Goal: Transaction & Acquisition: Purchase product/service

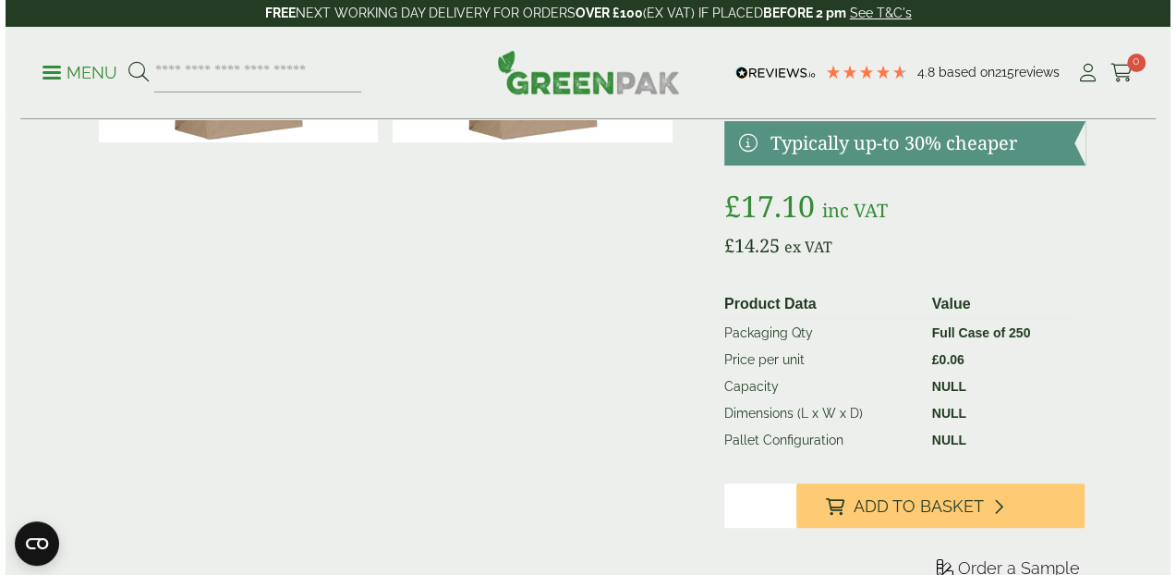
scroll to position [308, 0]
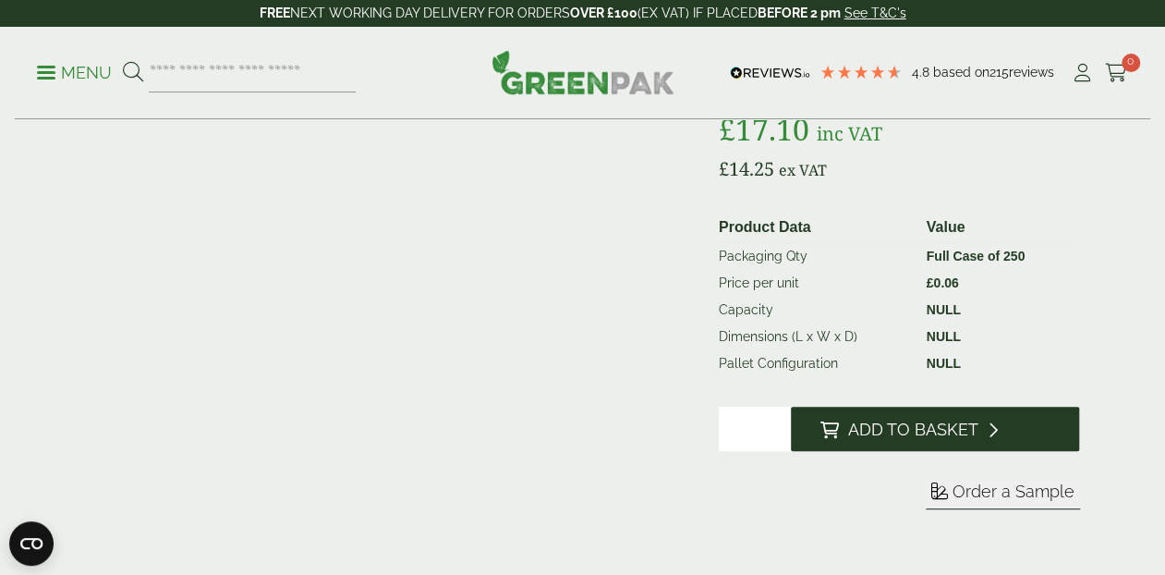
click at [885, 437] on span "Add to Basket" at bounding box center [913, 430] width 130 height 20
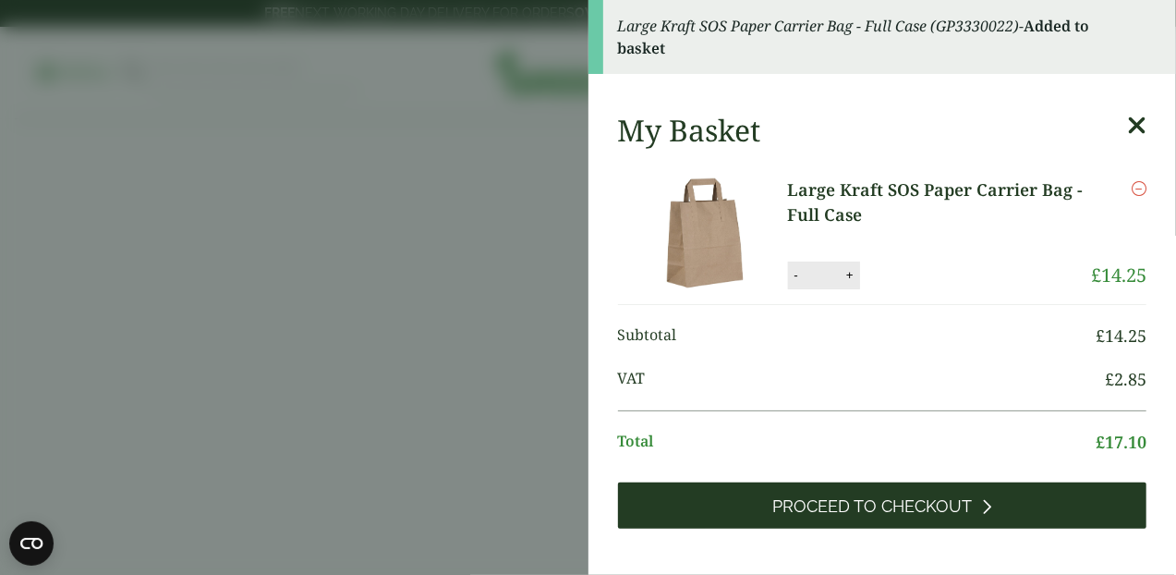
click at [866, 500] on span "Proceed to Checkout" at bounding box center [873, 506] width 200 height 20
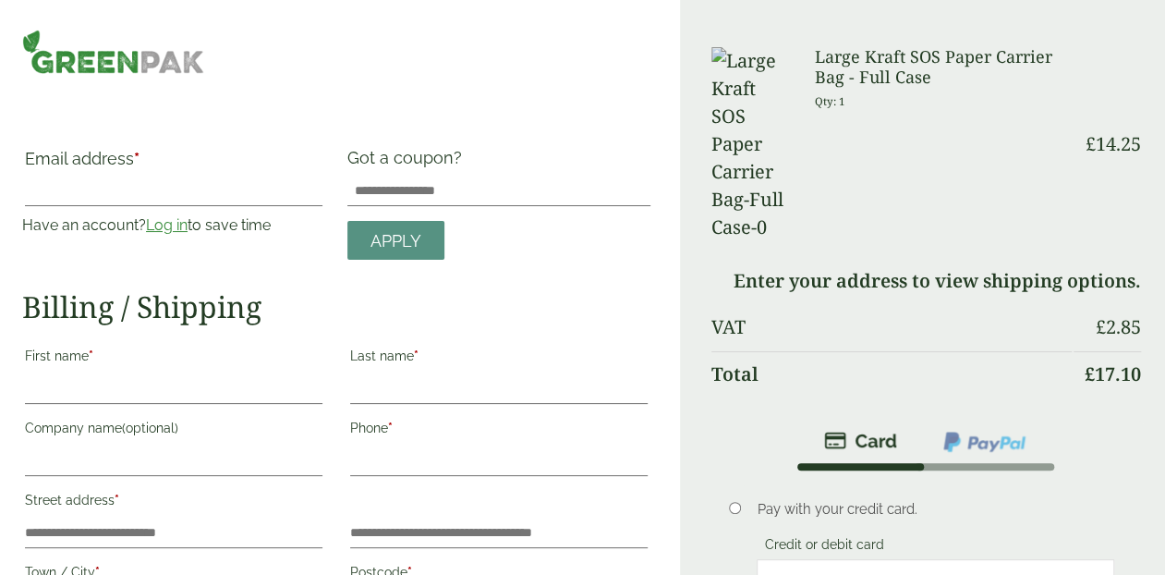
click at [995, 430] on img at bounding box center [985, 442] width 86 height 24
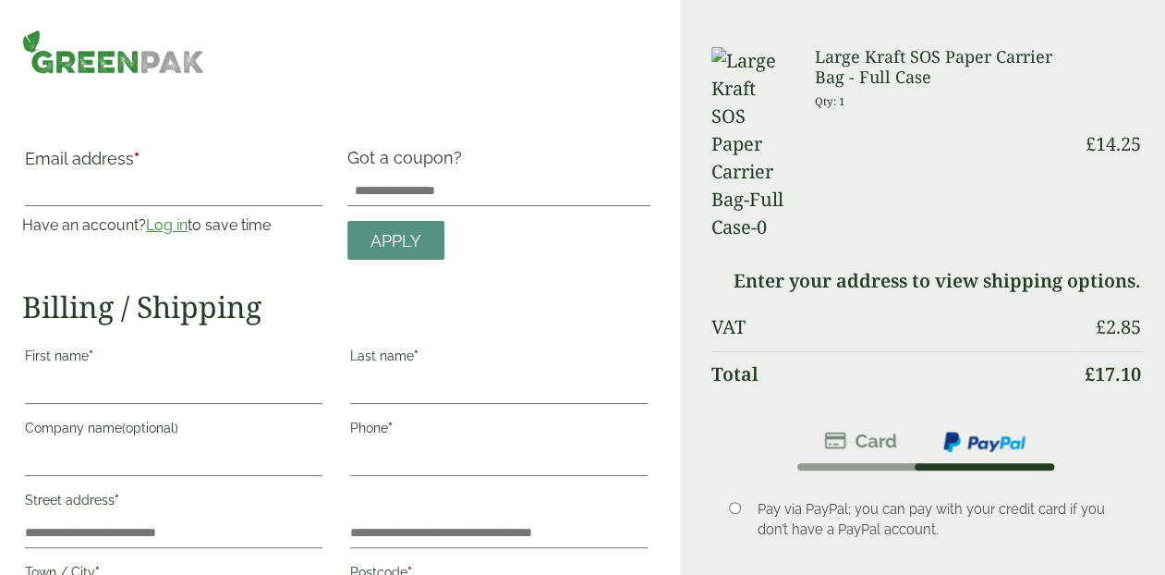
click at [132, 39] on img at bounding box center [113, 52] width 182 height 44
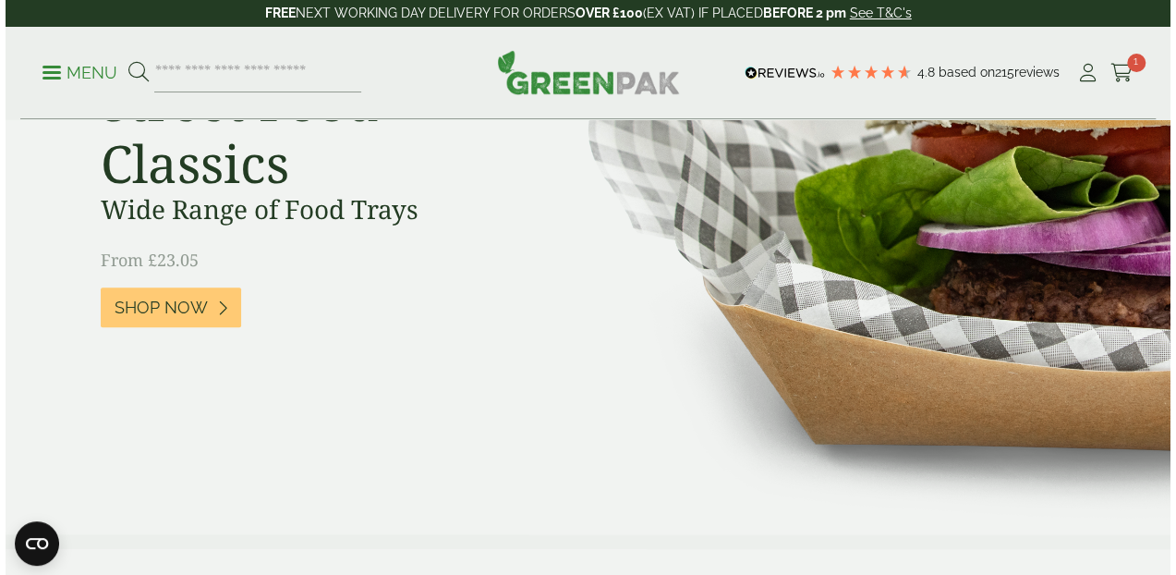
scroll to position [77, 0]
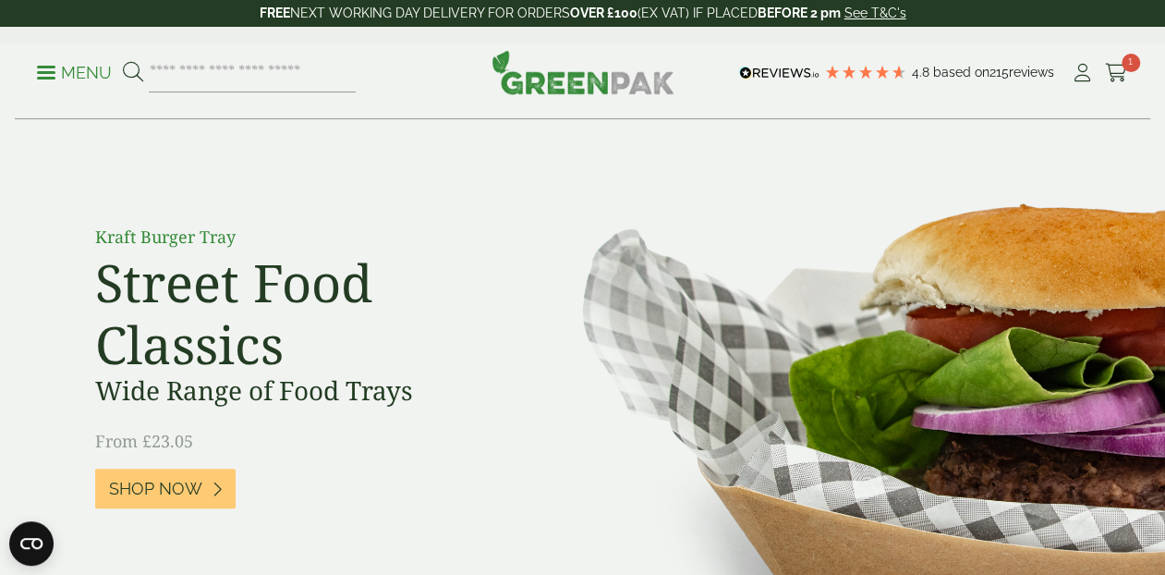
click at [63, 83] on p "Menu" at bounding box center [74, 73] width 75 height 22
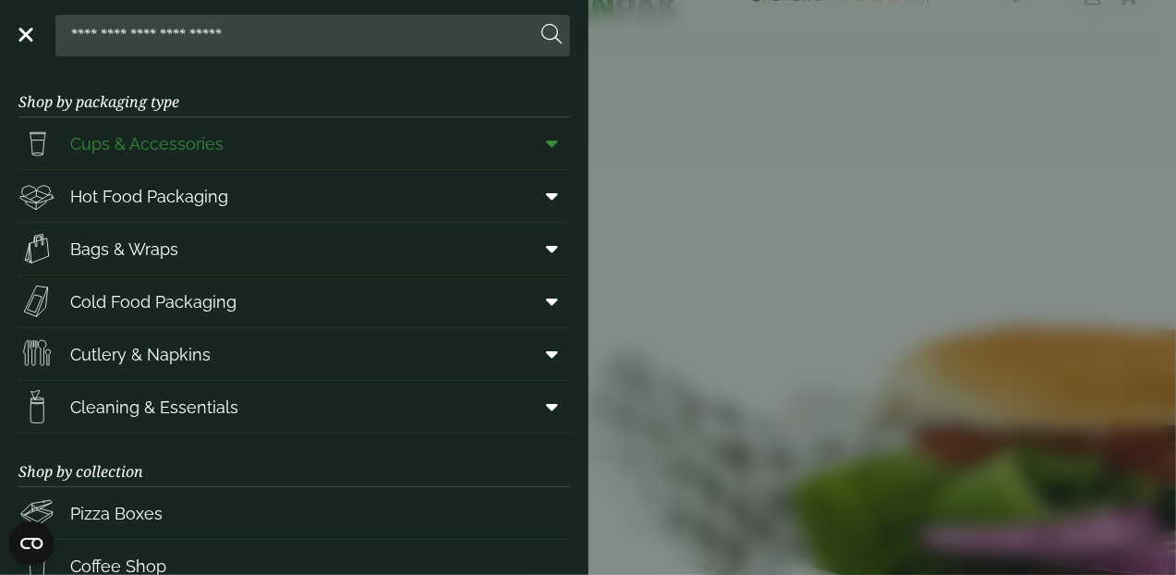
click at [143, 139] on span "Cups & Accessories" at bounding box center [146, 143] width 153 height 25
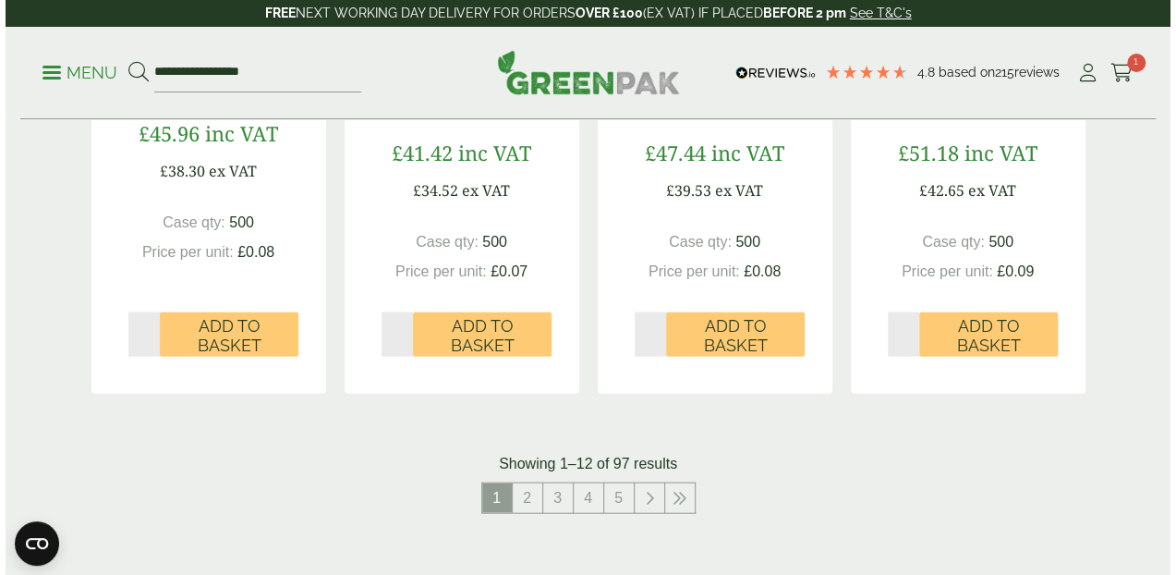
scroll to position [1771, 0]
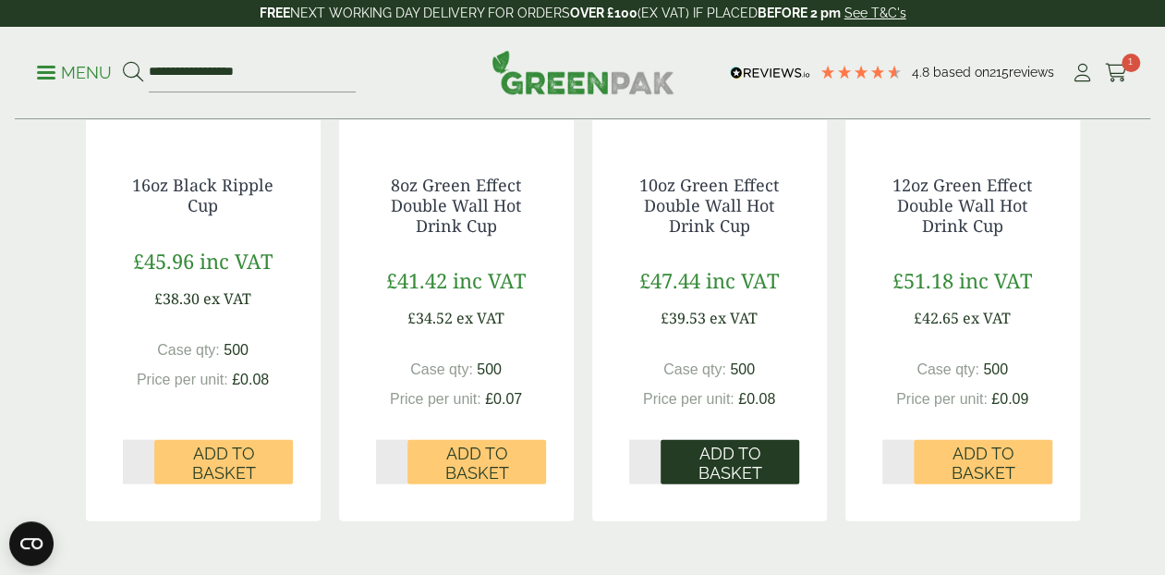
click at [735, 456] on span "Add to Basket" at bounding box center [730, 464] width 113 height 40
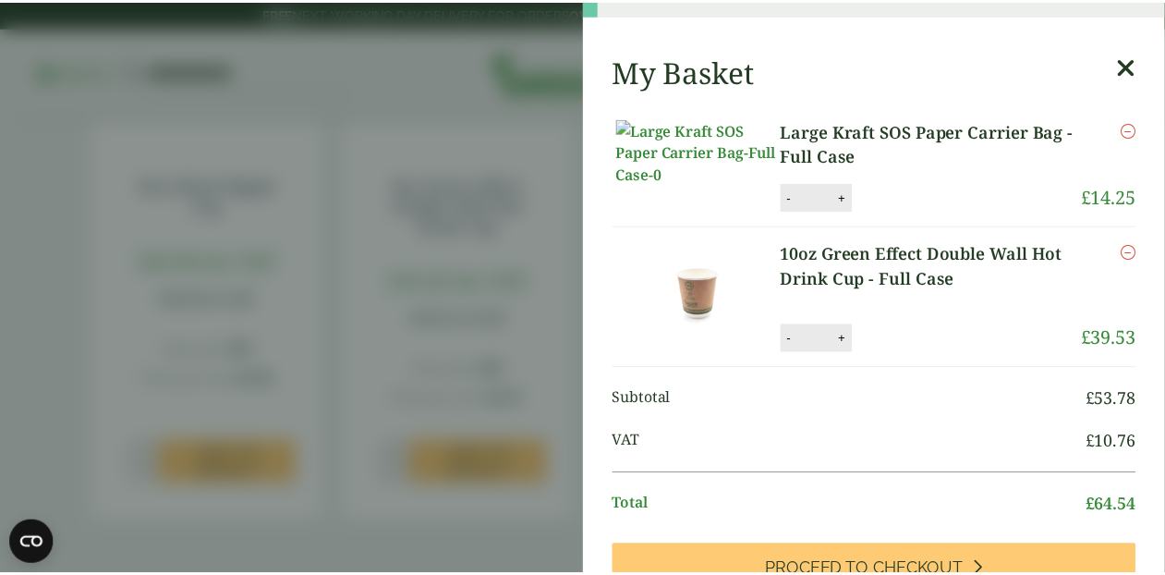
scroll to position [153, 0]
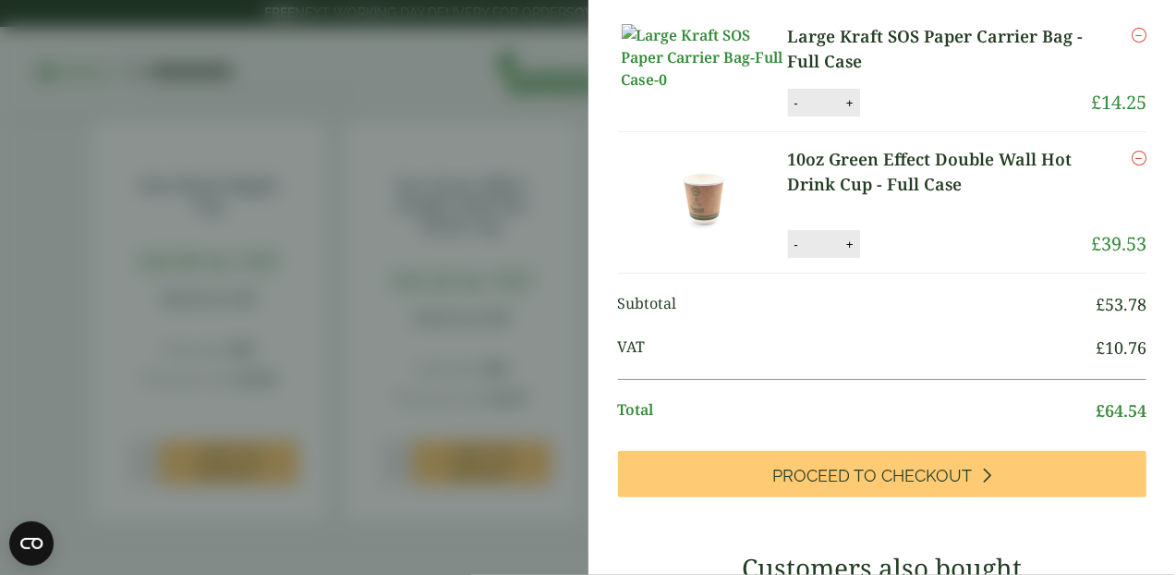
click at [559, 347] on aside "10oz Green Effect Double Wall Hot Drink Cup - Full Case (GP5330018A) - Added to…" at bounding box center [588, 287] width 1176 height 575
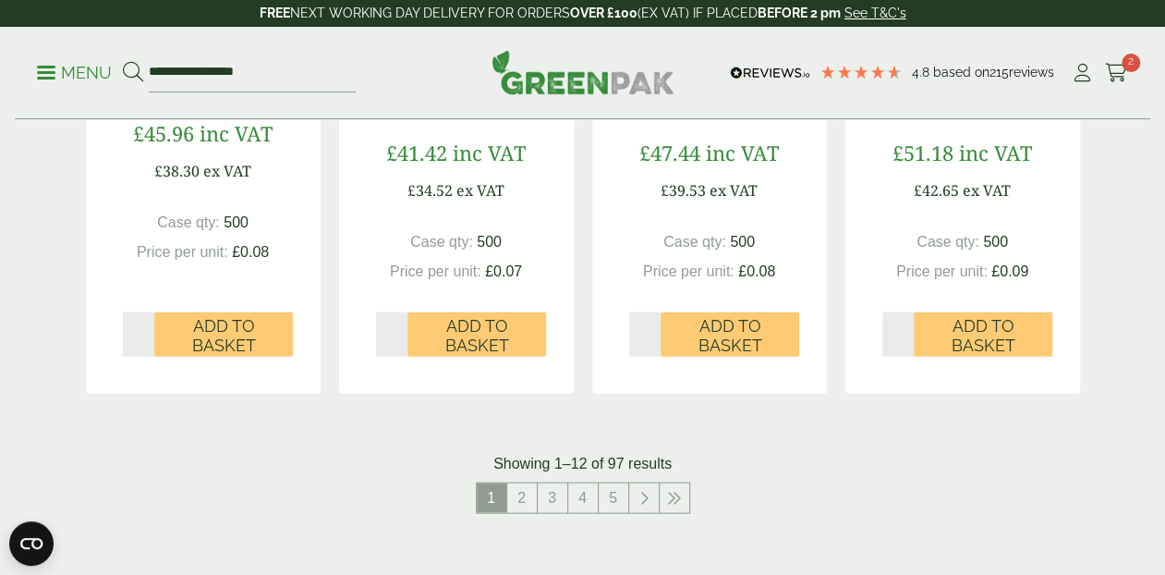
scroll to position [2079, 0]
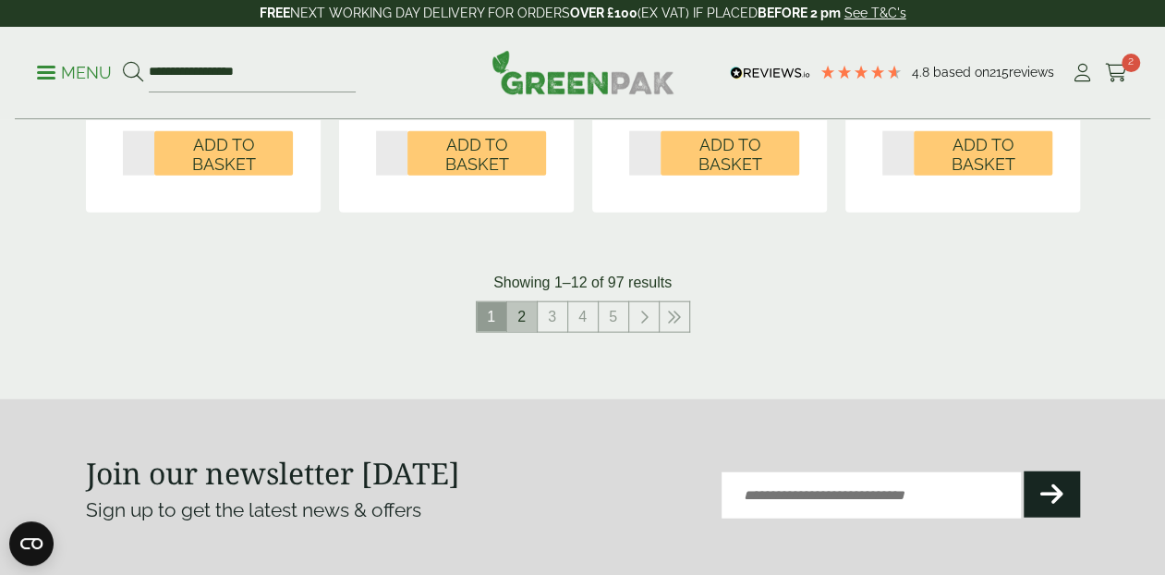
click at [527, 326] on link "2" at bounding box center [522, 317] width 30 height 30
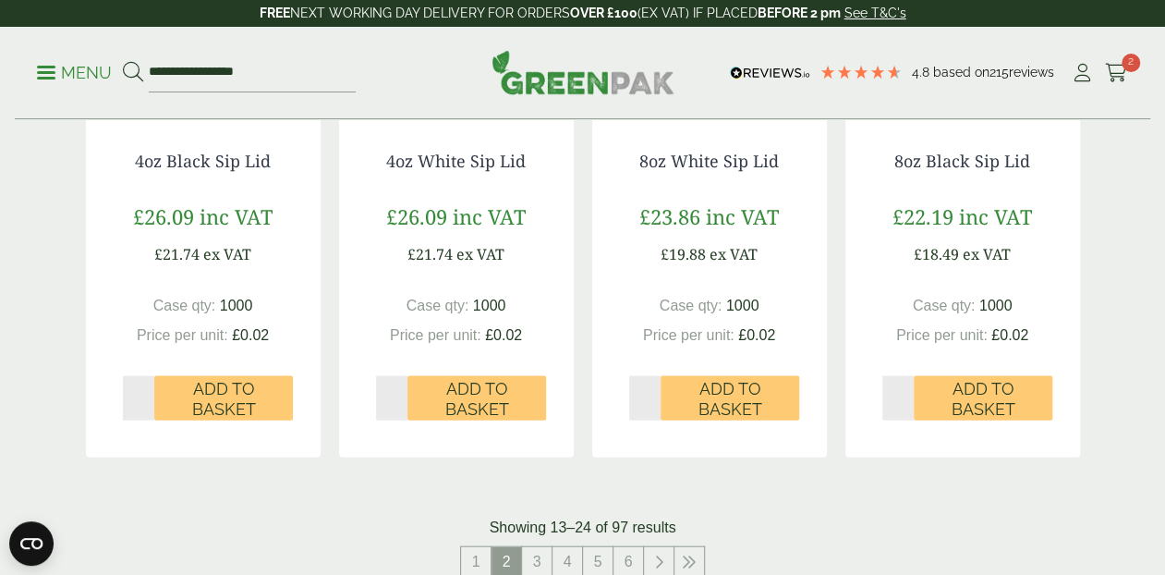
scroll to position [1925, 0]
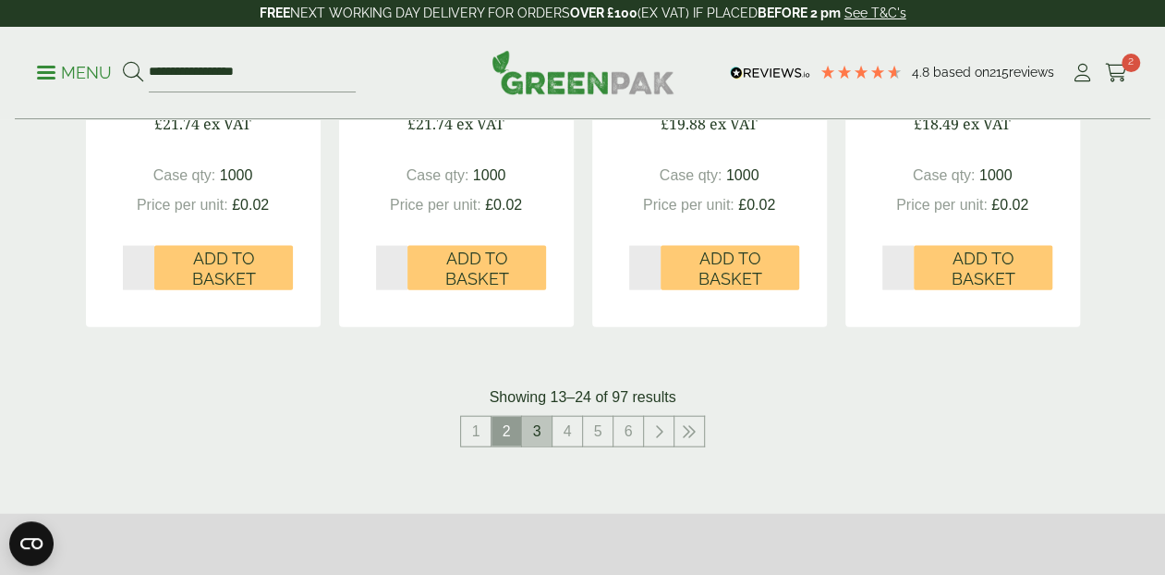
click at [542, 433] on link "3" at bounding box center [537, 432] width 30 height 30
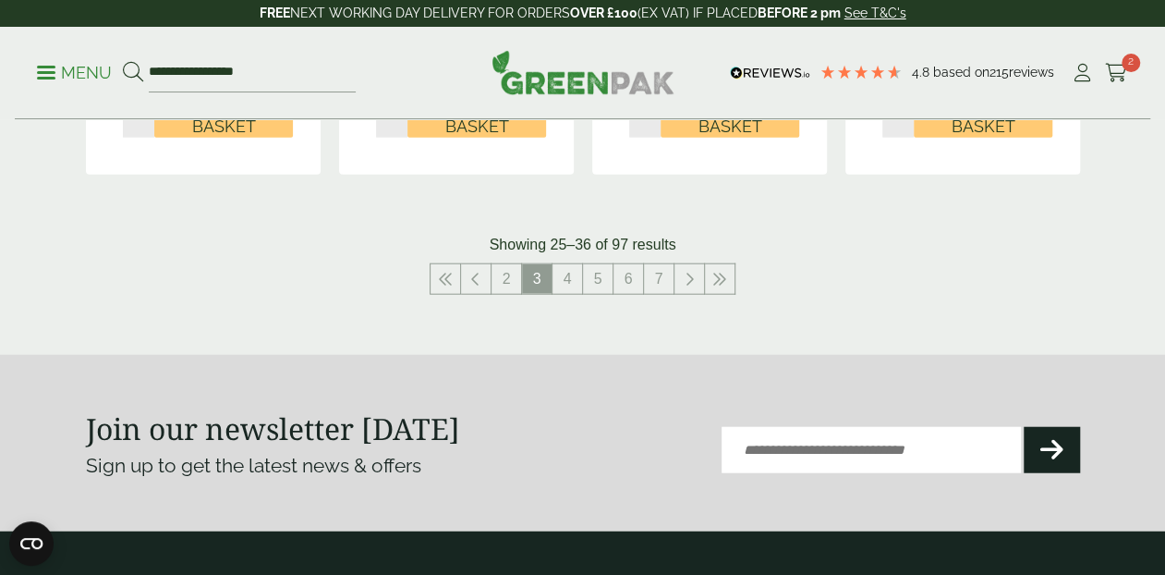
scroll to position [2079, 0]
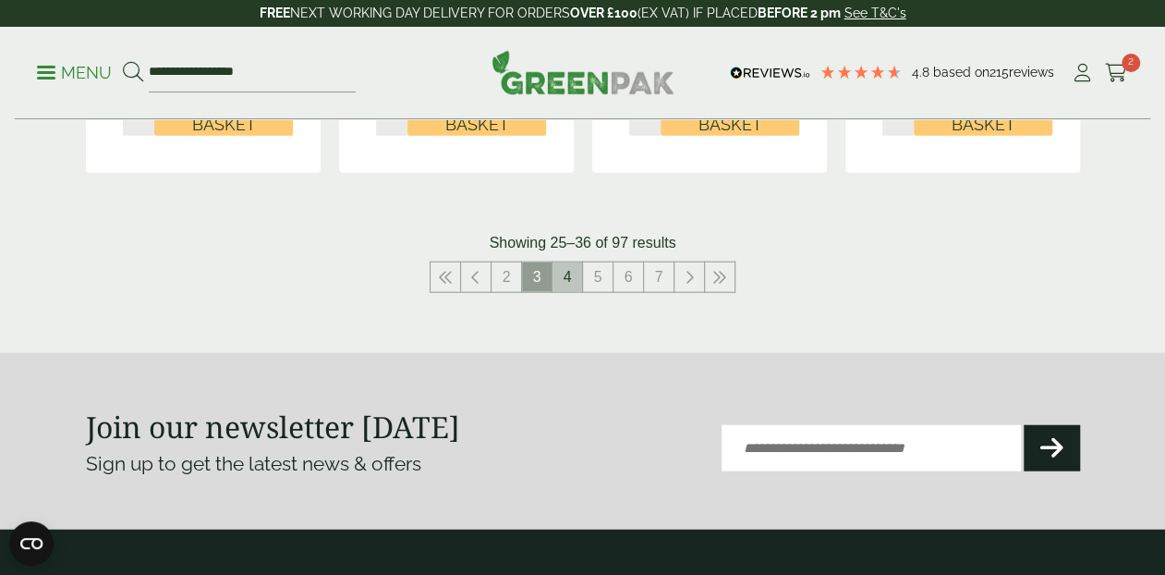
click at [562, 275] on link "4" at bounding box center [568, 277] width 30 height 30
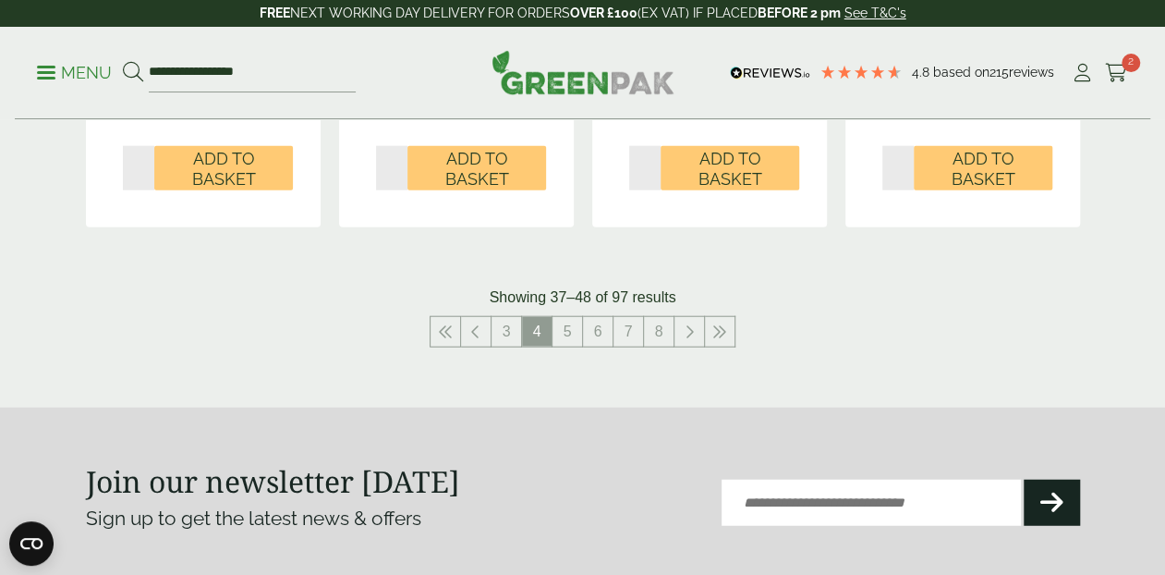
scroll to position [2156, 0]
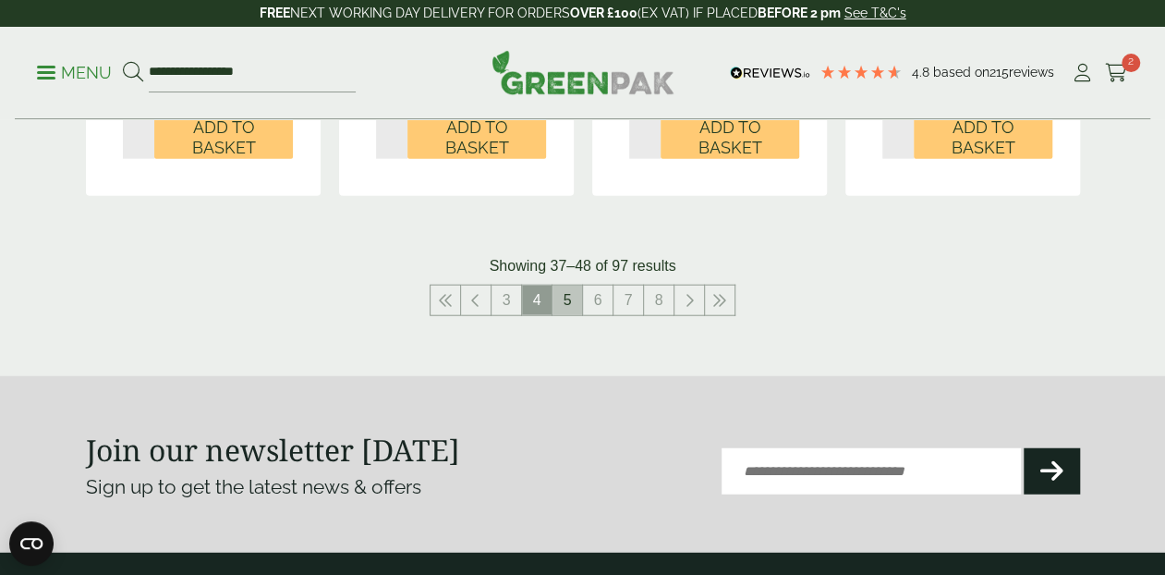
click at [566, 286] on link "5" at bounding box center [568, 301] width 30 height 30
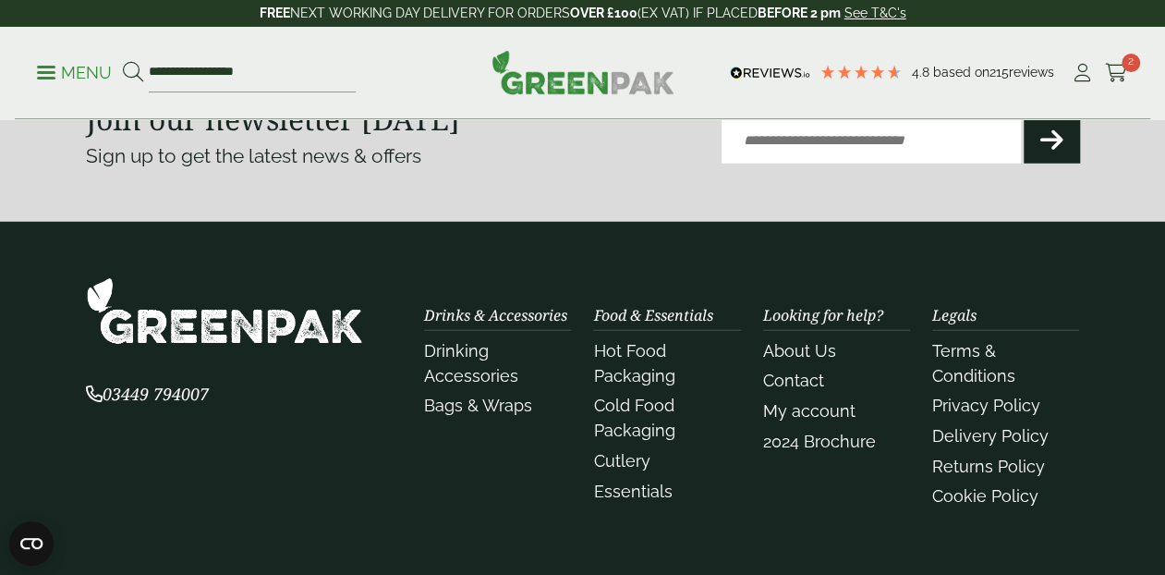
scroll to position [2002, 0]
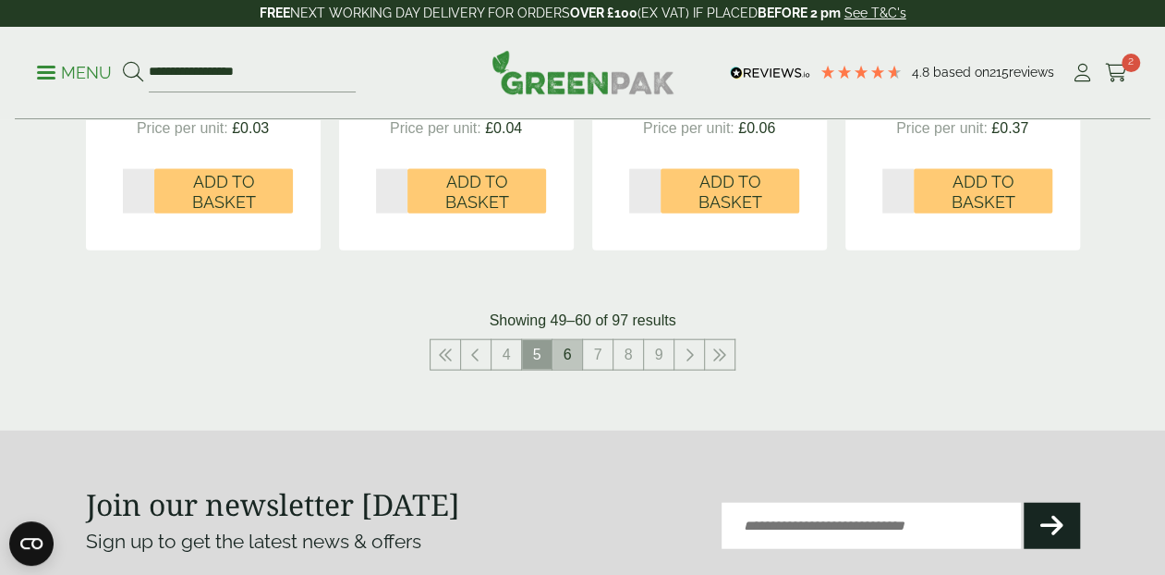
click at [578, 348] on link "6" at bounding box center [568, 355] width 30 height 30
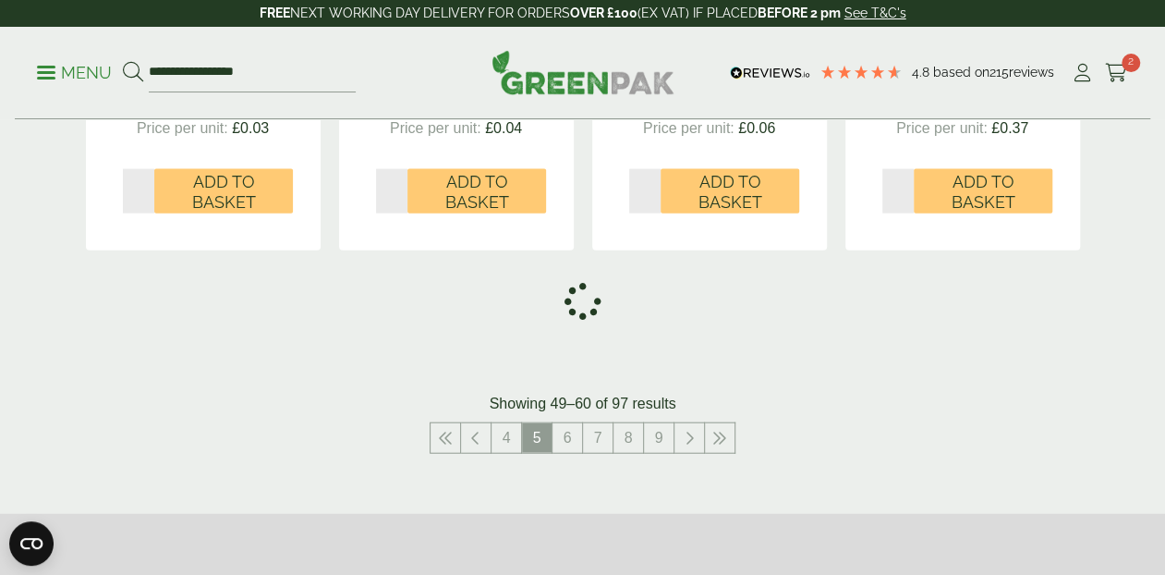
scroll to position [2156, 0]
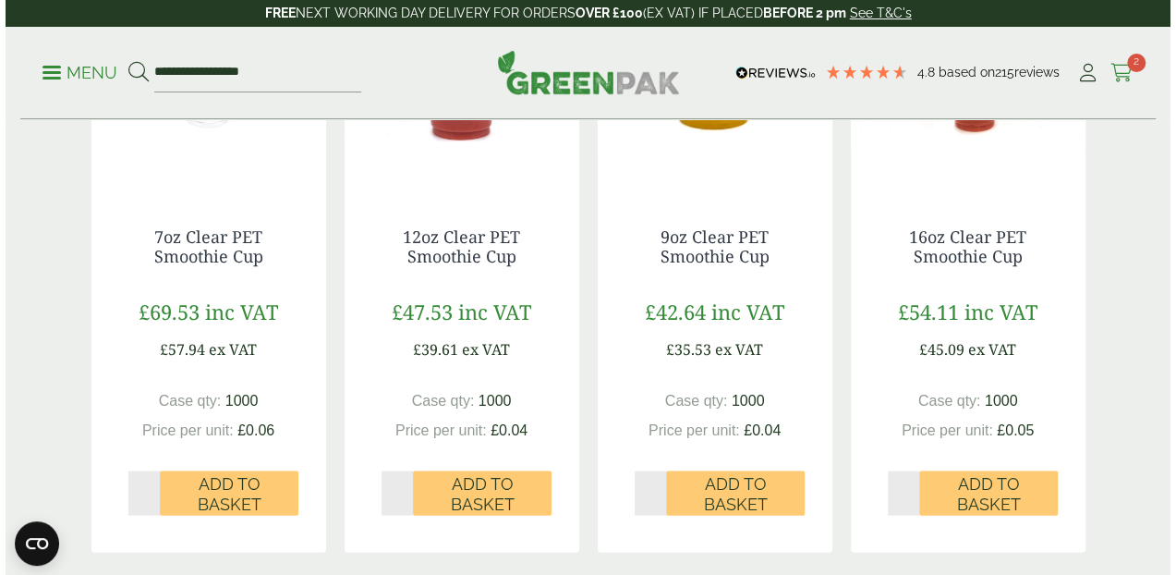
scroll to position [1694, 0]
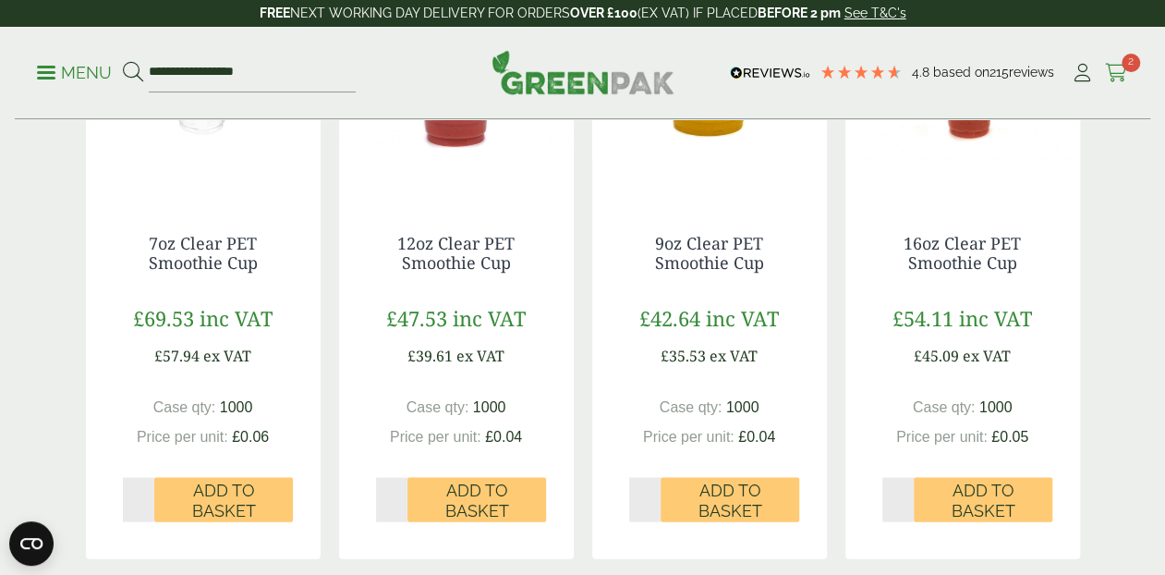
click at [1122, 67] on icon at bounding box center [1116, 73] width 23 height 18
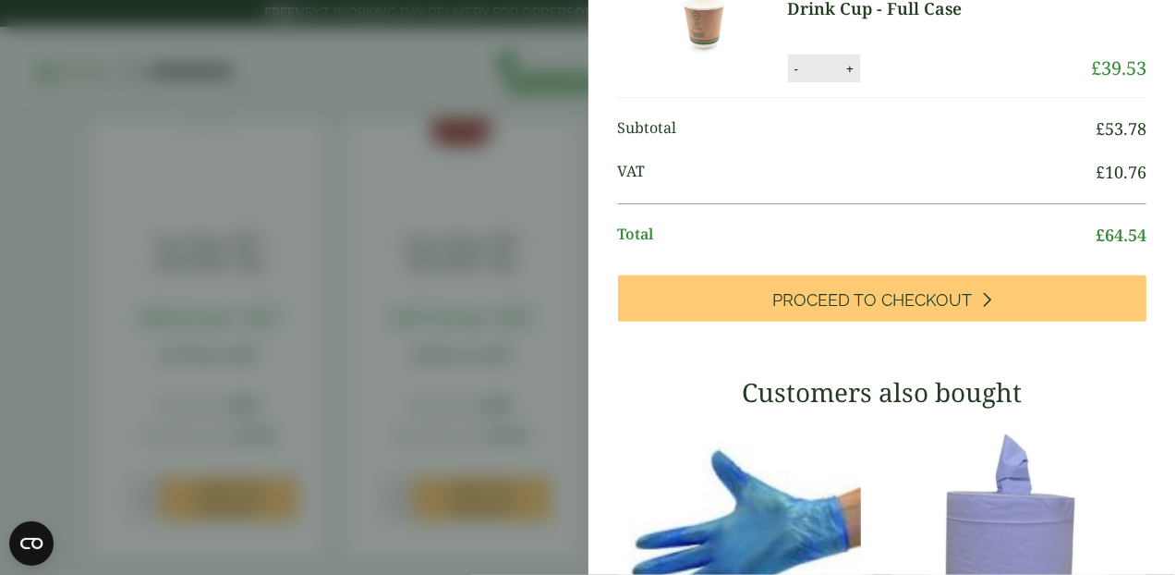
scroll to position [693, 0]
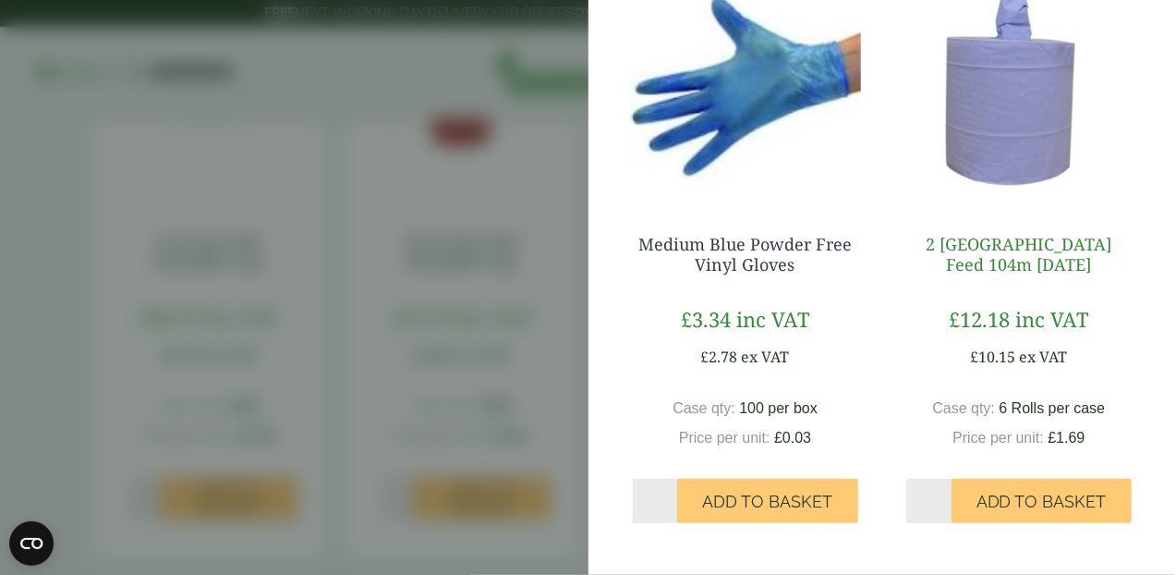
click at [963, 252] on link "2 [GEOGRAPHIC_DATA] Feed 104m [DATE]" at bounding box center [1019, 254] width 186 height 43
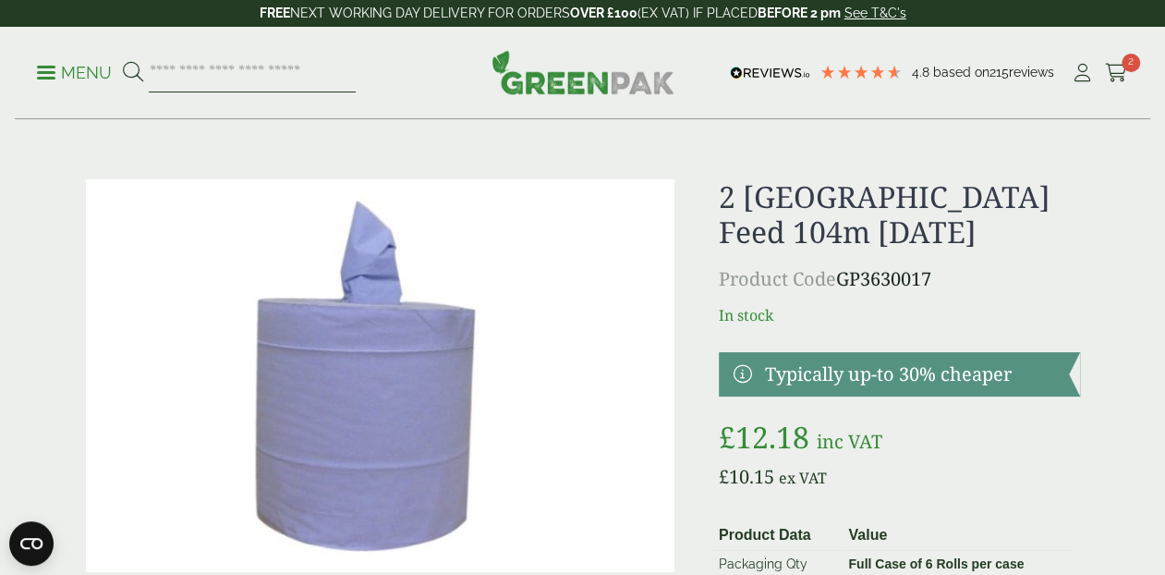
click at [243, 67] on input "search" at bounding box center [252, 73] width 207 height 39
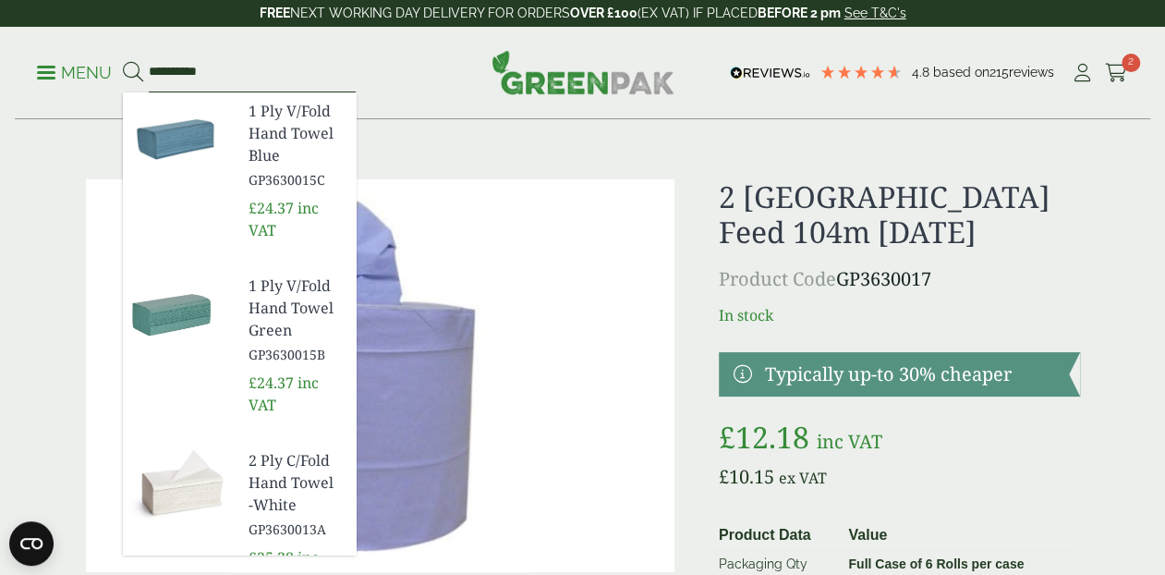
type input "**********"
click at [123, 61] on button at bounding box center [133, 73] width 20 height 24
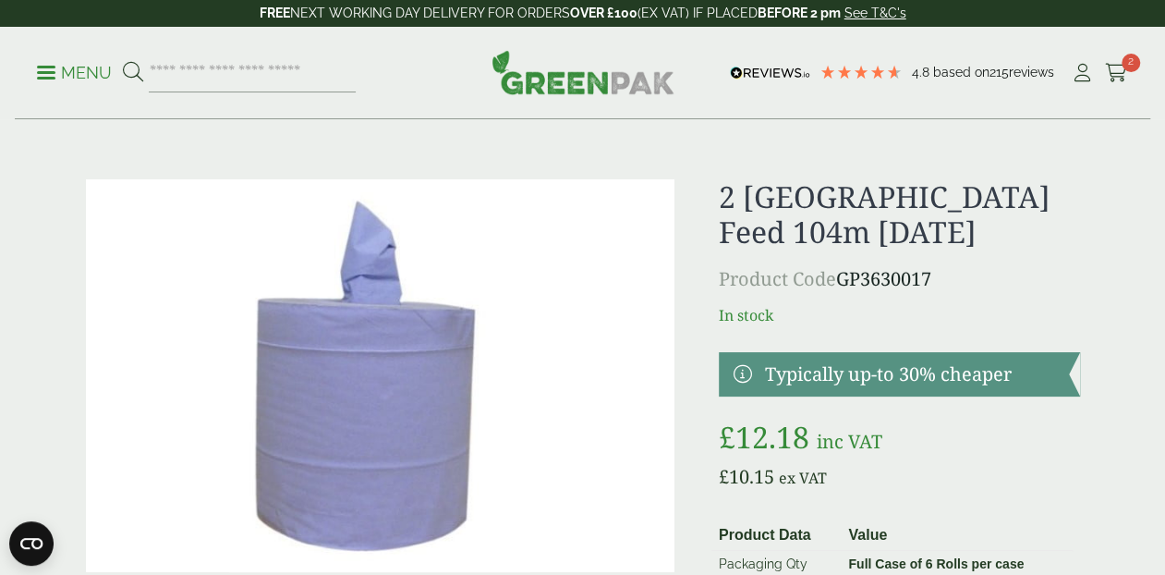
click at [63, 81] on p "Menu" at bounding box center [74, 73] width 75 height 22
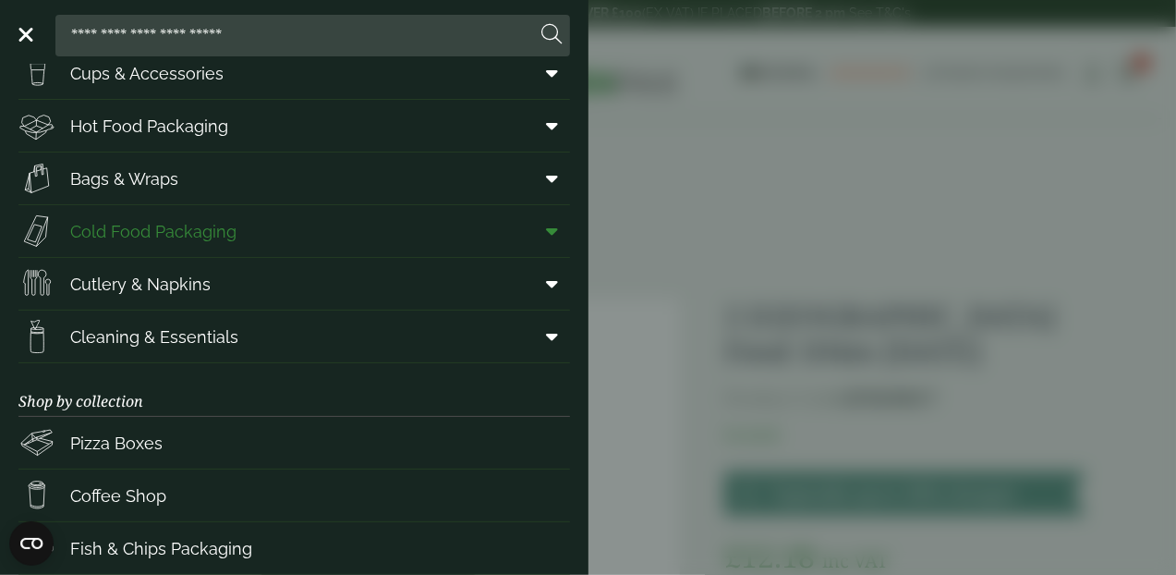
scroll to position [231, 0]
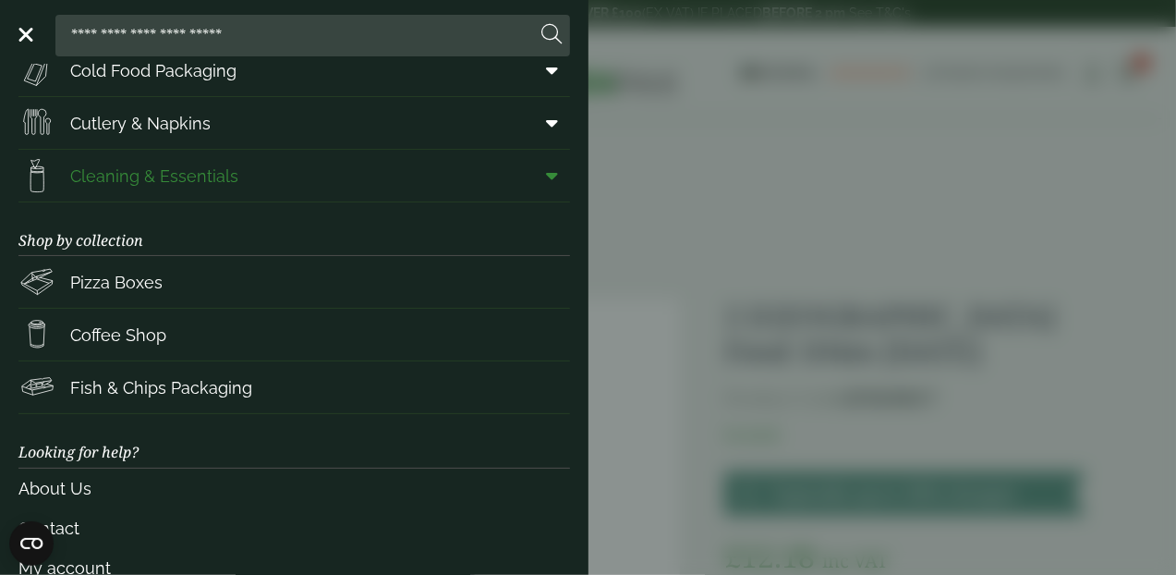
click at [547, 174] on icon at bounding box center [553, 175] width 12 height 18
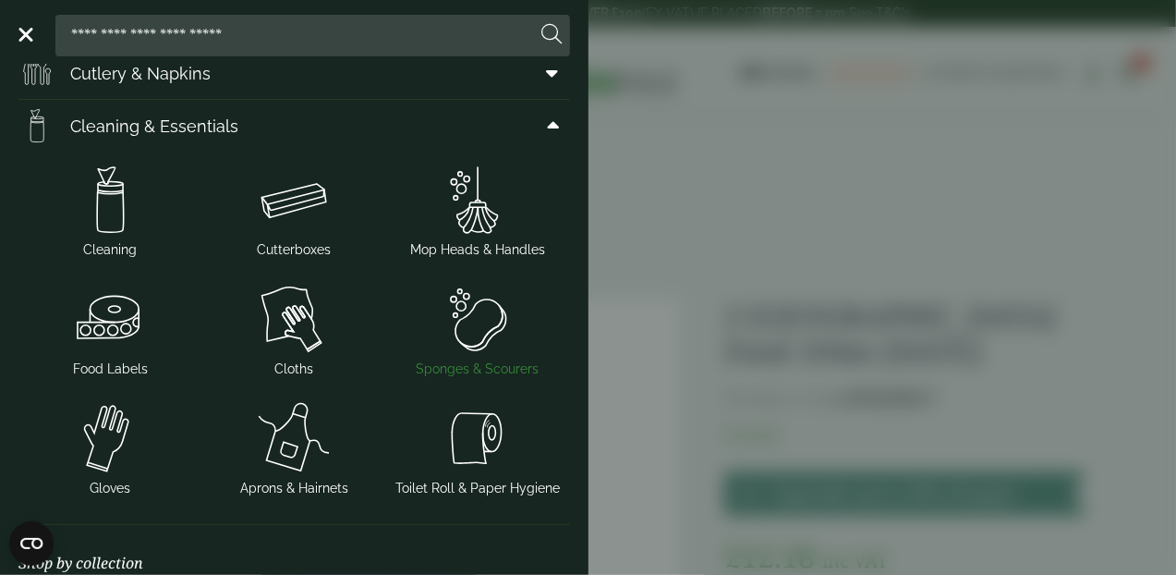
scroll to position [308, 0]
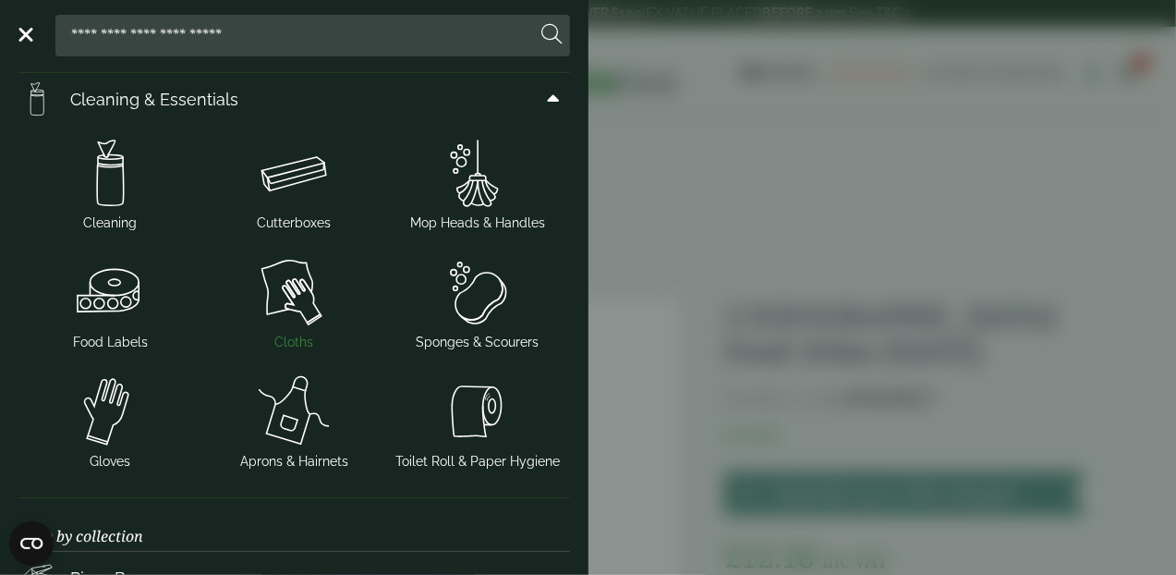
click at [297, 296] on img at bounding box center [294, 292] width 169 height 74
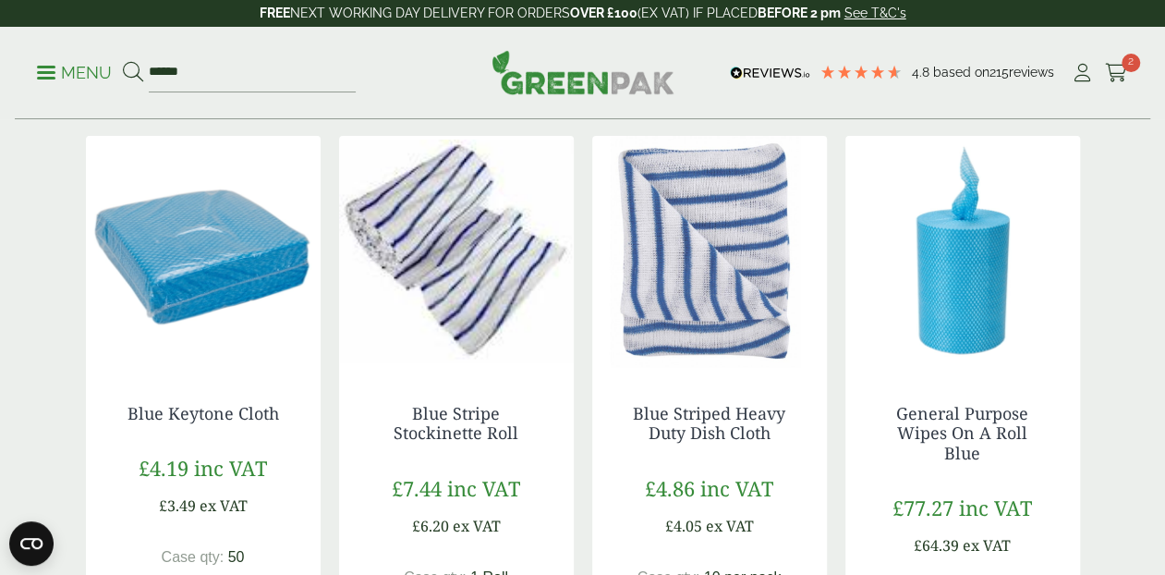
scroll to position [231, 0]
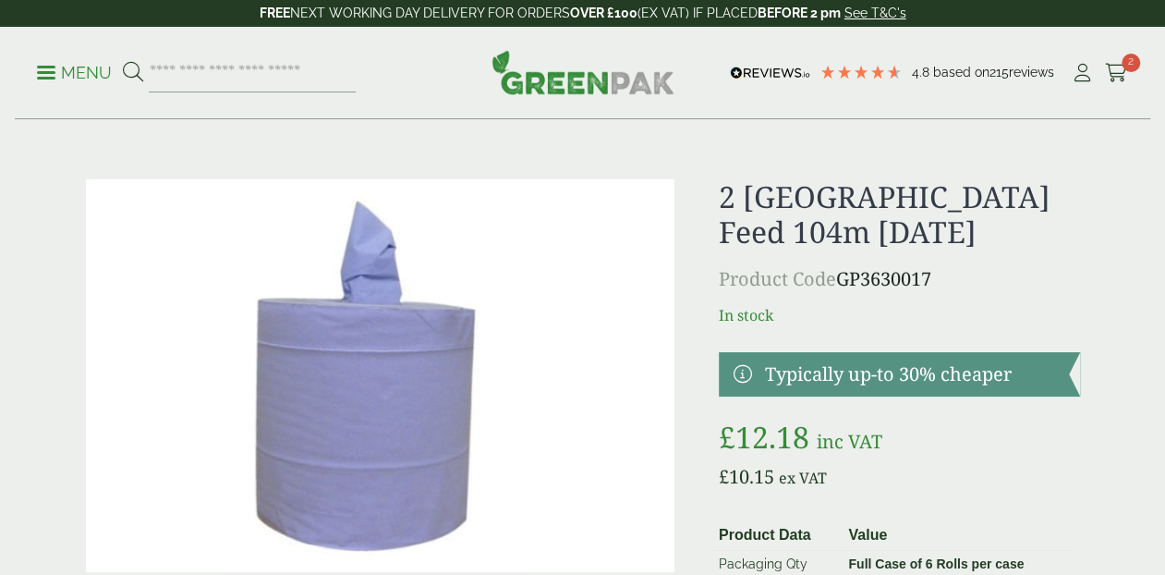
click at [83, 71] on p "Menu" at bounding box center [74, 73] width 75 height 22
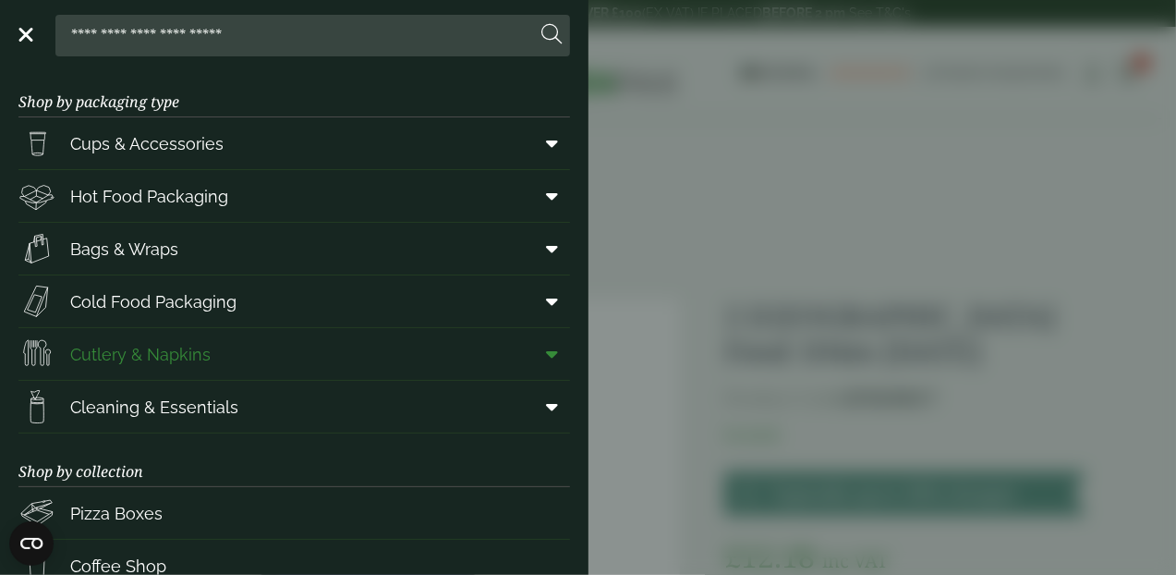
click at [547, 347] on icon at bounding box center [553, 354] width 12 height 18
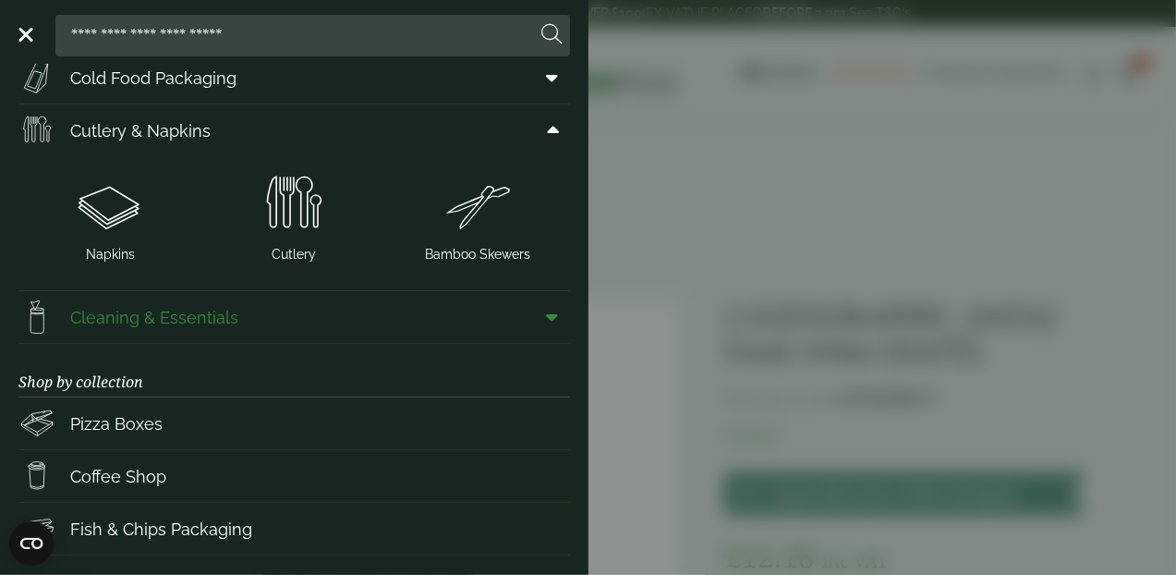
scroll to position [231, 0]
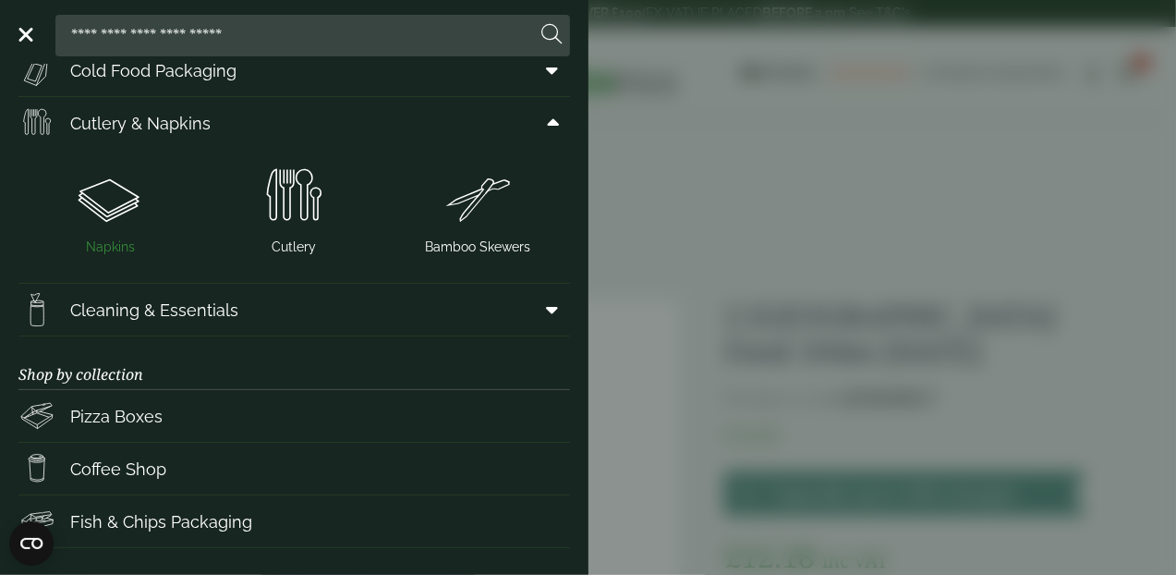
click at [127, 210] on img at bounding box center [110, 197] width 169 height 74
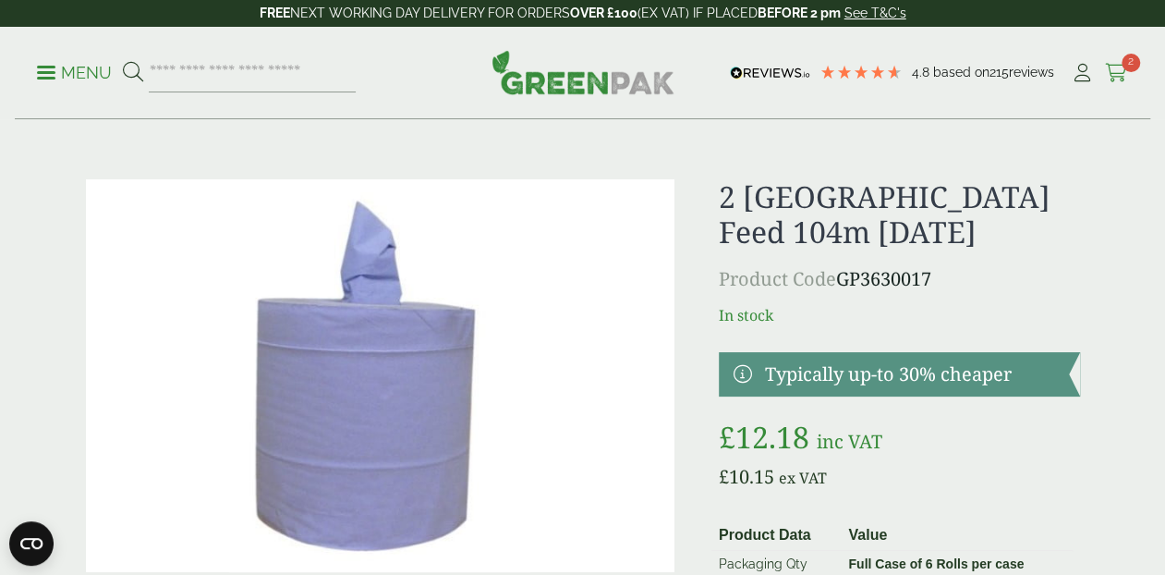
click at [1117, 67] on icon at bounding box center [1116, 73] width 23 height 18
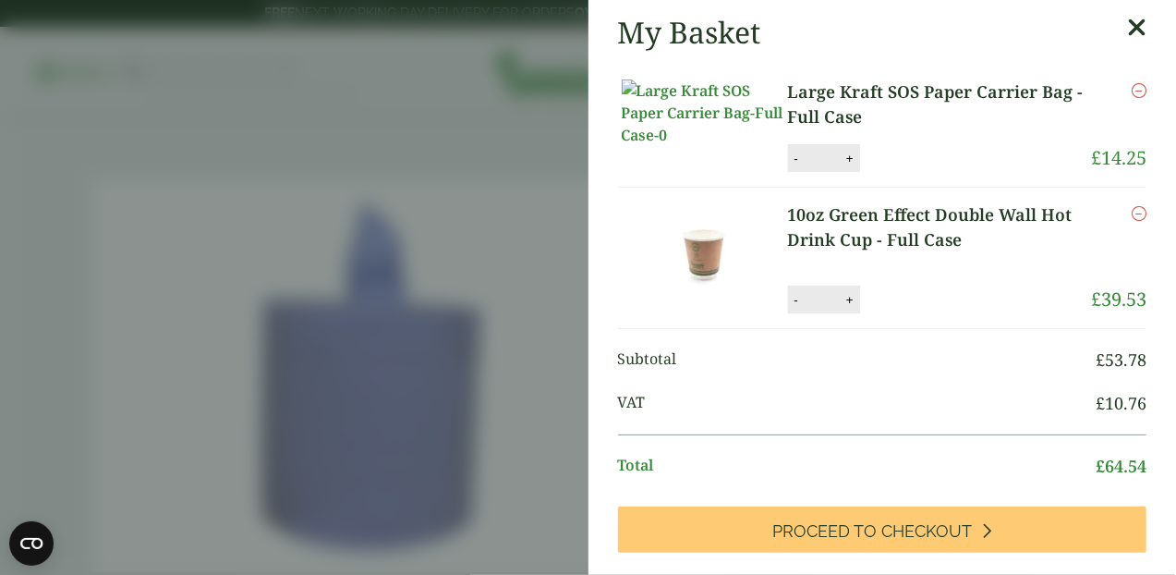
scroll to position [308, 0]
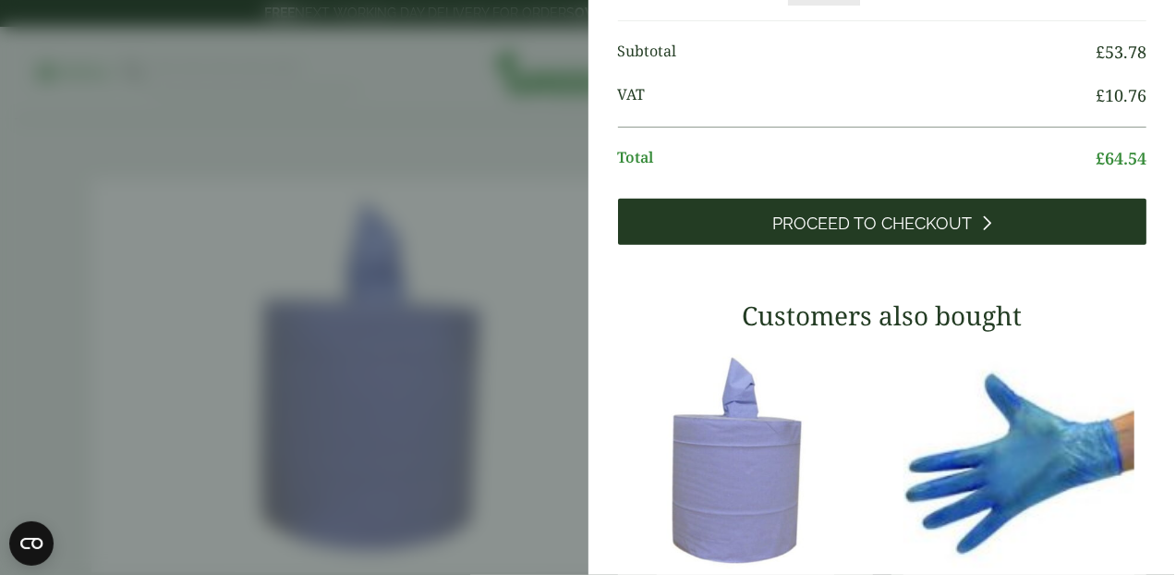
click at [873, 234] on span "Proceed to Checkout" at bounding box center [873, 223] width 200 height 20
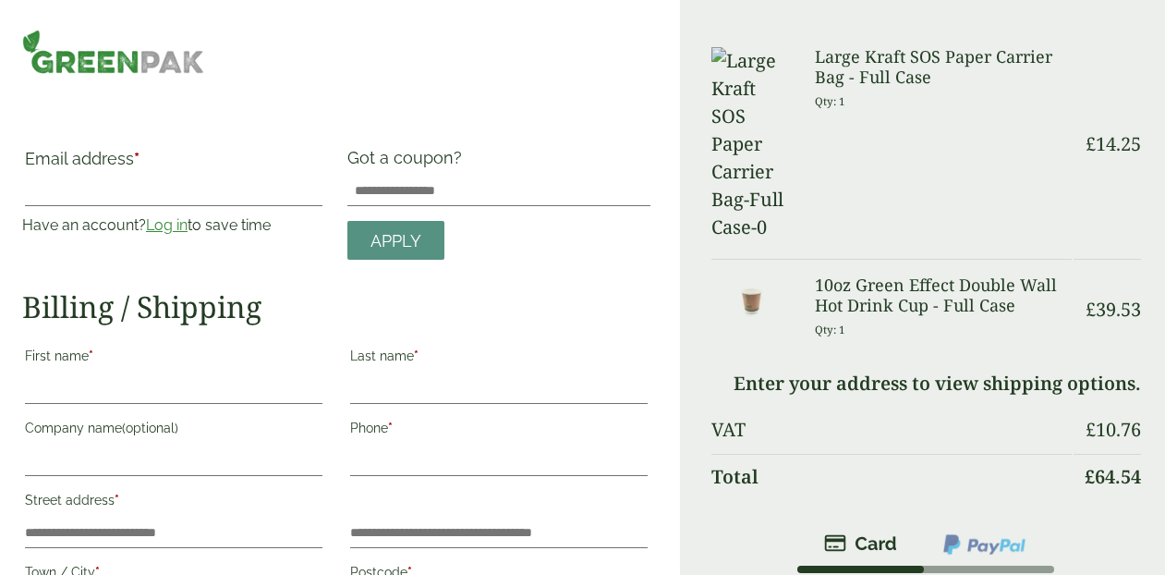
drag, startPoint x: 0, startPoint y: 0, endPoint x: 976, endPoint y: 424, distance: 1064.1
click at [976, 532] on img at bounding box center [985, 544] width 86 height 24
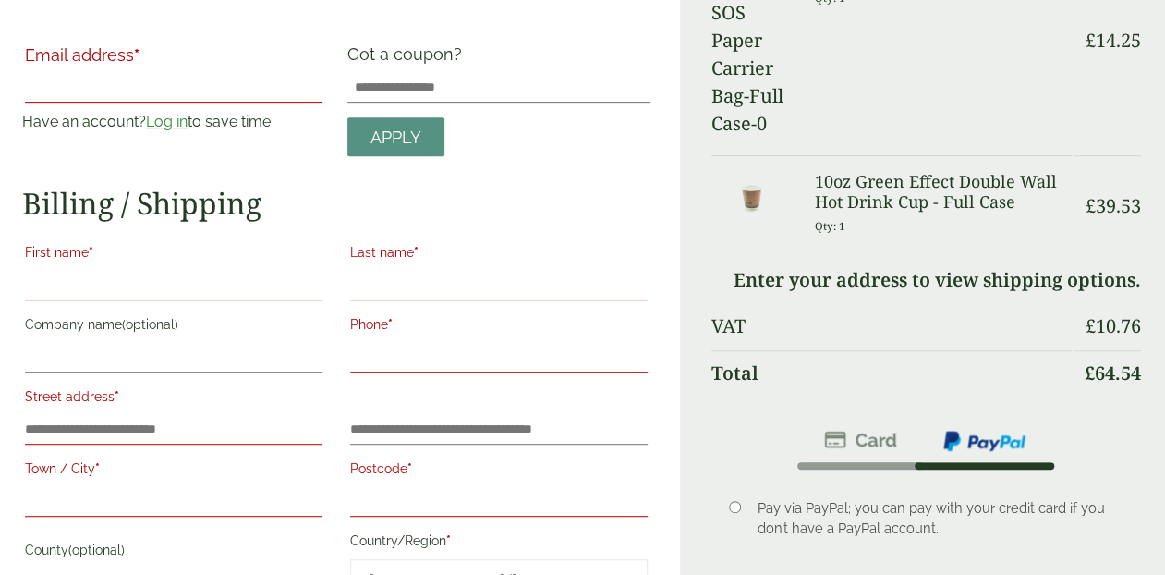
scroll to position [308, 0]
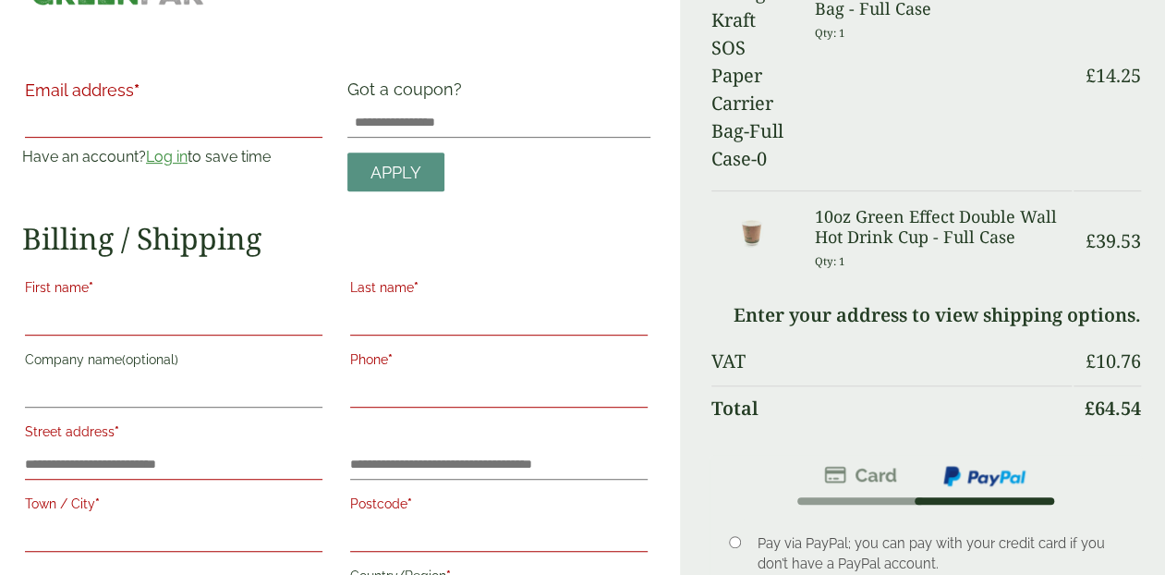
click at [70, 95] on label "Email address *" at bounding box center [174, 95] width 298 height 26
click at [70, 108] on input "Email address *" at bounding box center [174, 123] width 298 height 30
click at [74, 104] on label "Email address *" at bounding box center [174, 95] width 298 height 26
click at [74, 108] on input "Email address *" at bounding box center [174, 123] width 298 height 30
click at [76, 119] on input "Email address *" at bounding box center [174, 123] width 298 height 30
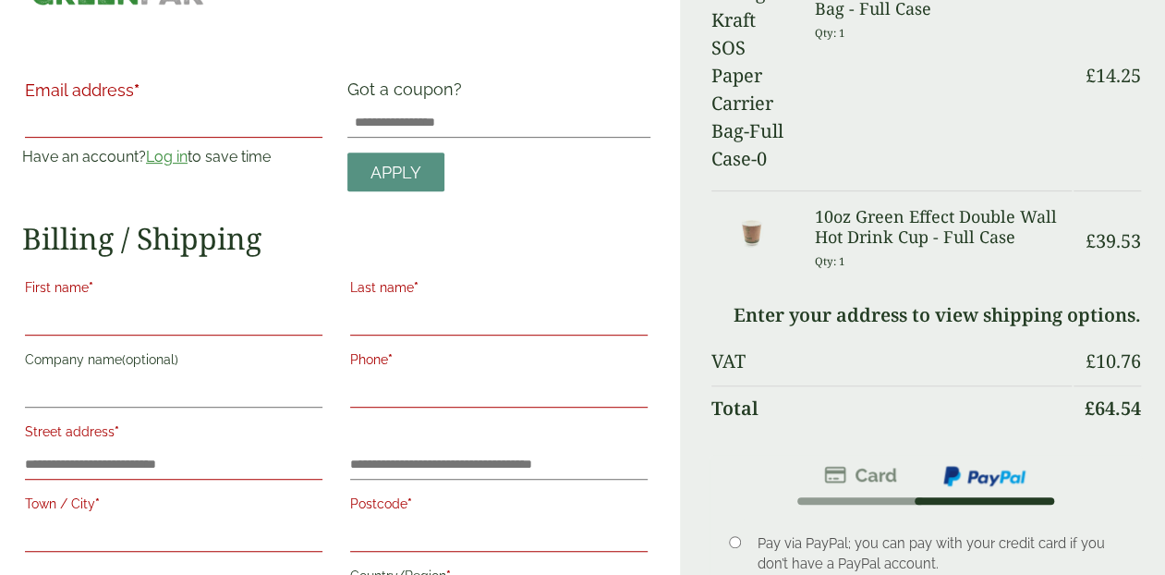
type input "**********"
type input "*******"
type input "******"
type input "**********"
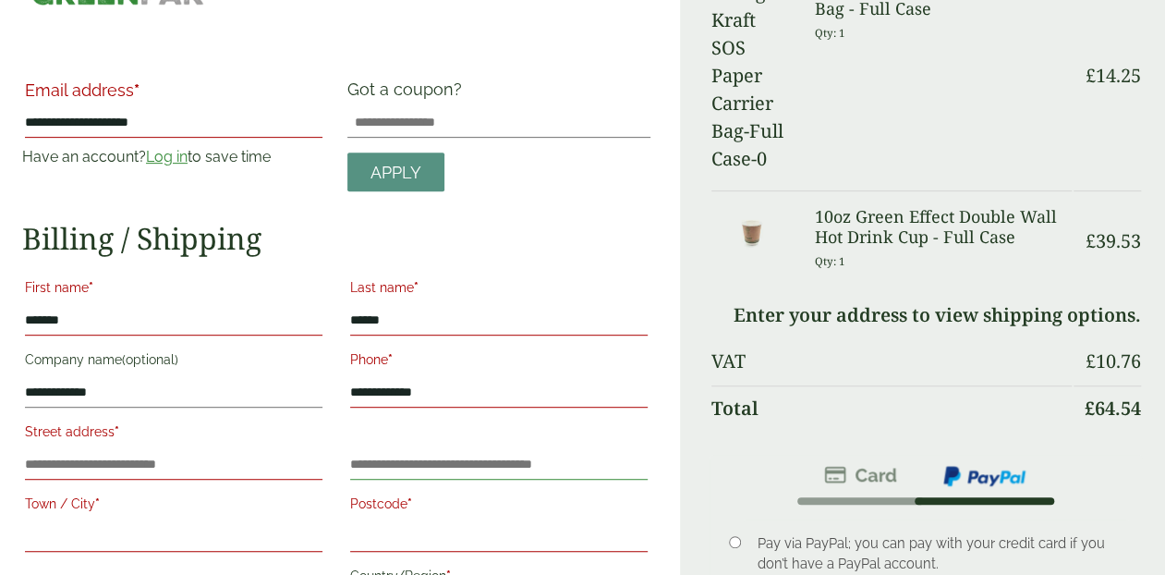
type input "******"
type input "**********"
type input "*********"
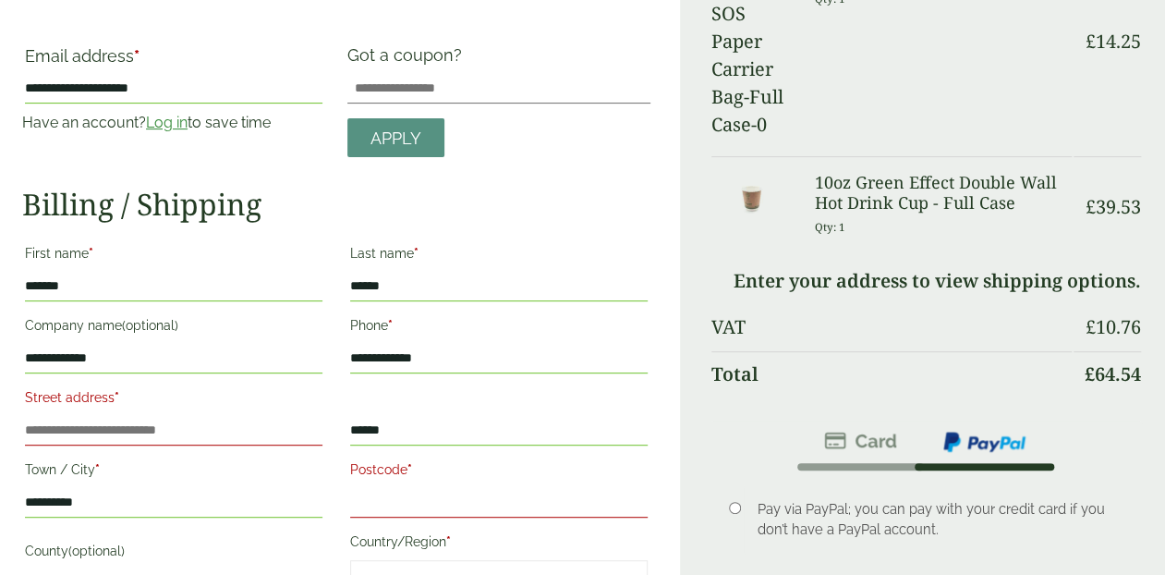
scroll to position [462, 0]
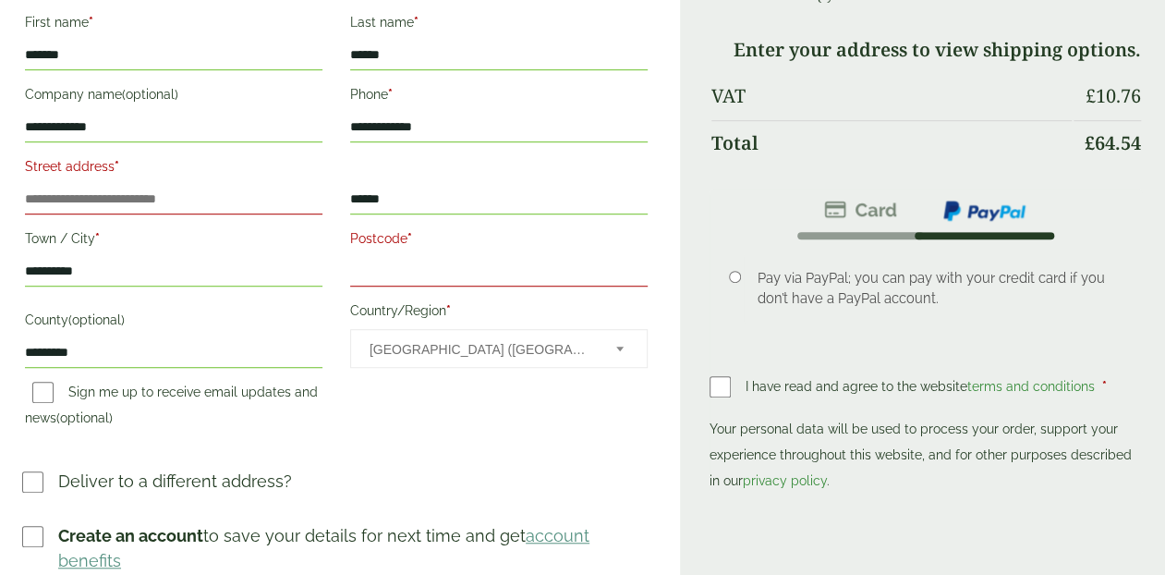
click at [370, 276] on input "Postcode *" at bounding box center [499, 272] width 298 height 30
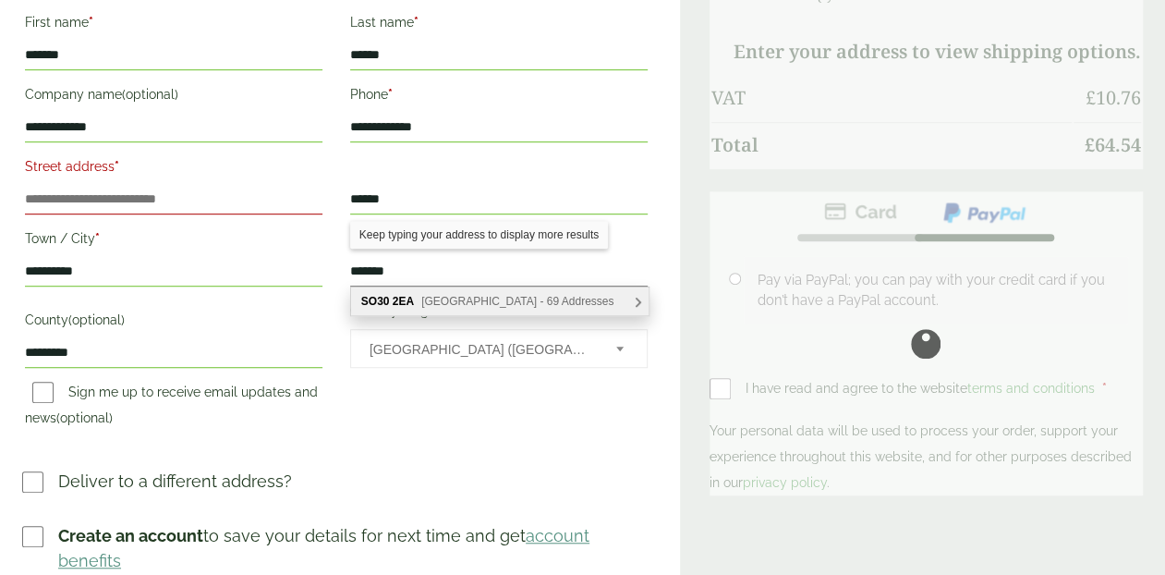
click at [413, 302] on b "2EA" at bounding box center [403, 301] width 21 height 13
type input "********"
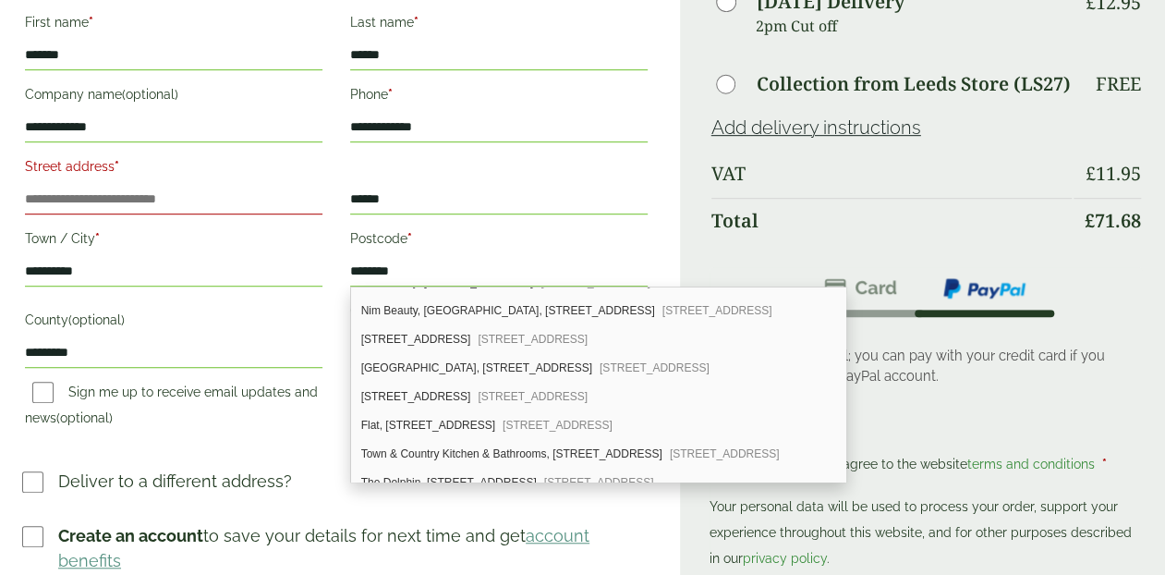
scroll to position [539, 0]
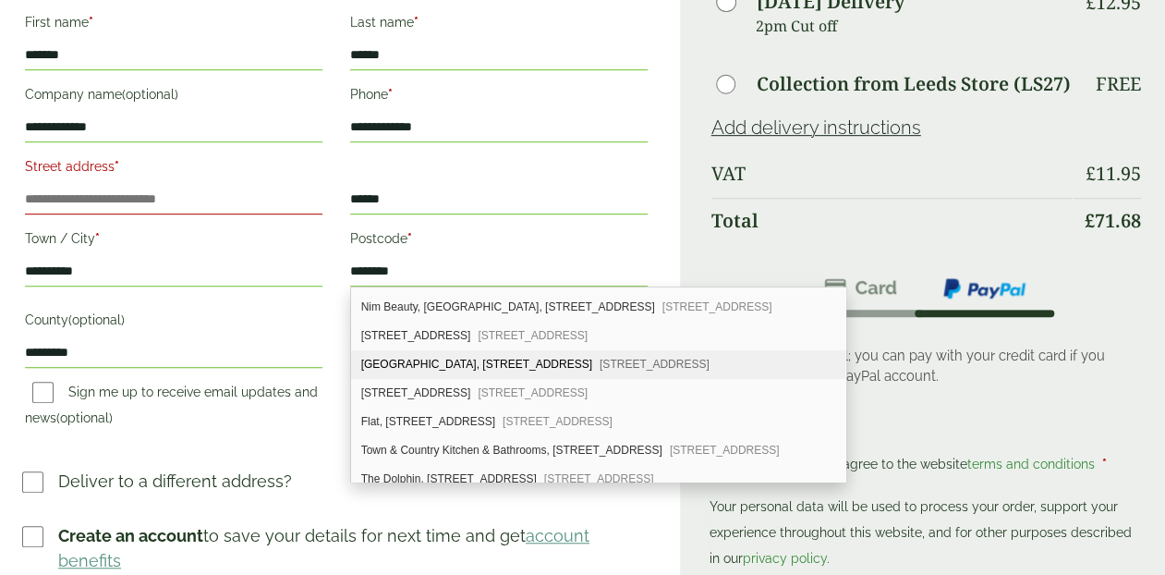
click at [433, 354] on div "Harveys Cafe, 6 High Street Botley, Southampton, SO30 2EA" at bounding box center [598, 364] width 494 height 29
type input "**********"
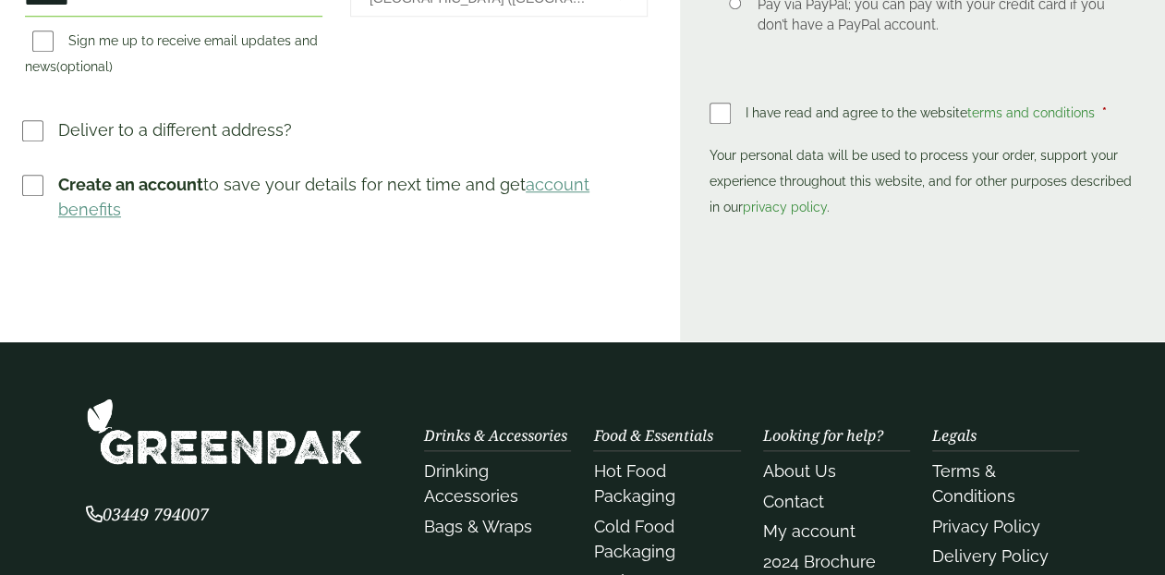
scroll to position [924, 0]
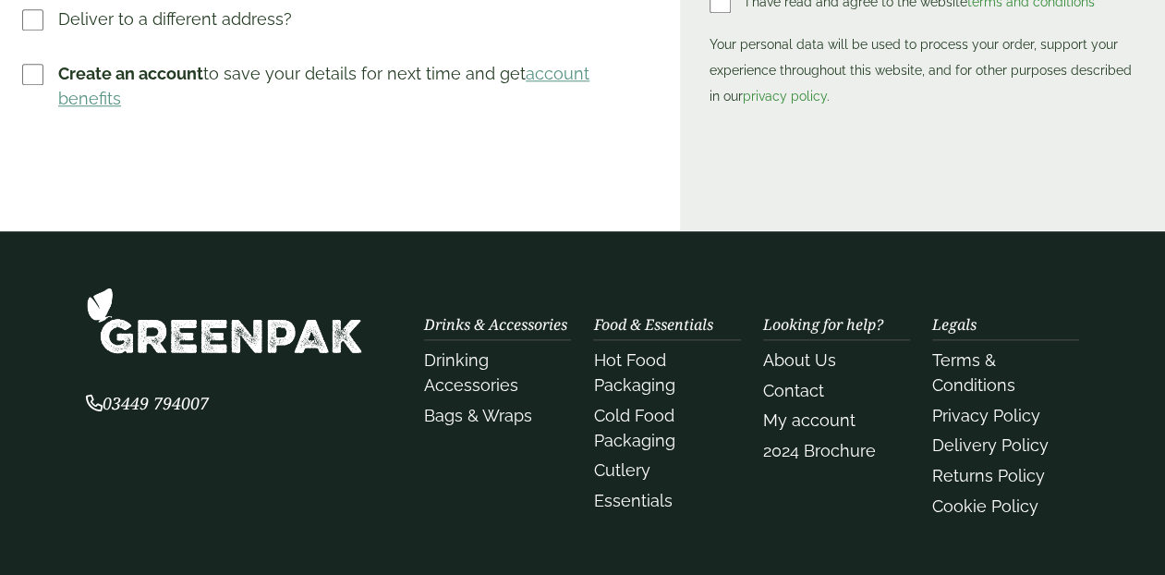
click at [292, 354] on img at bounding box center [224, 319] width 277 height 67
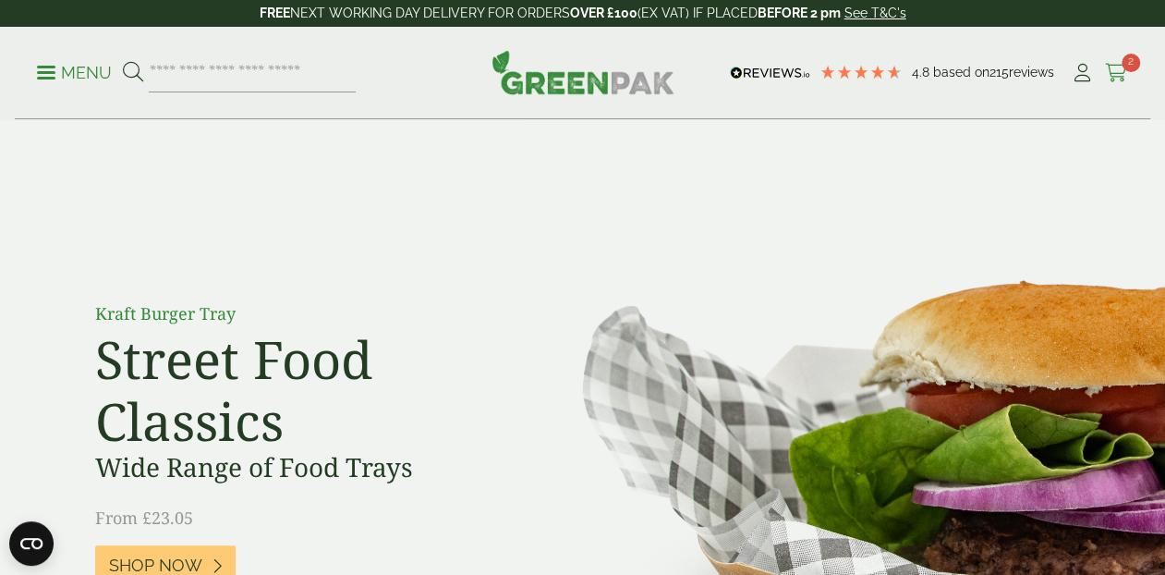
click at [1112, 69] on icon at bounding box center [1116, 73] width 23 height 18
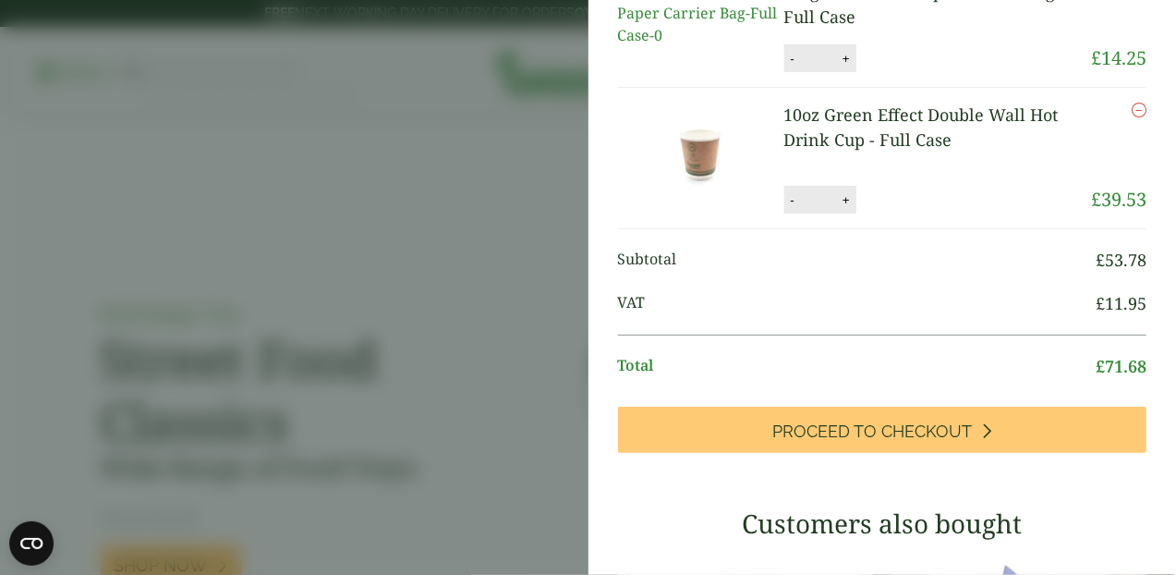
scroll to position [308, 0]
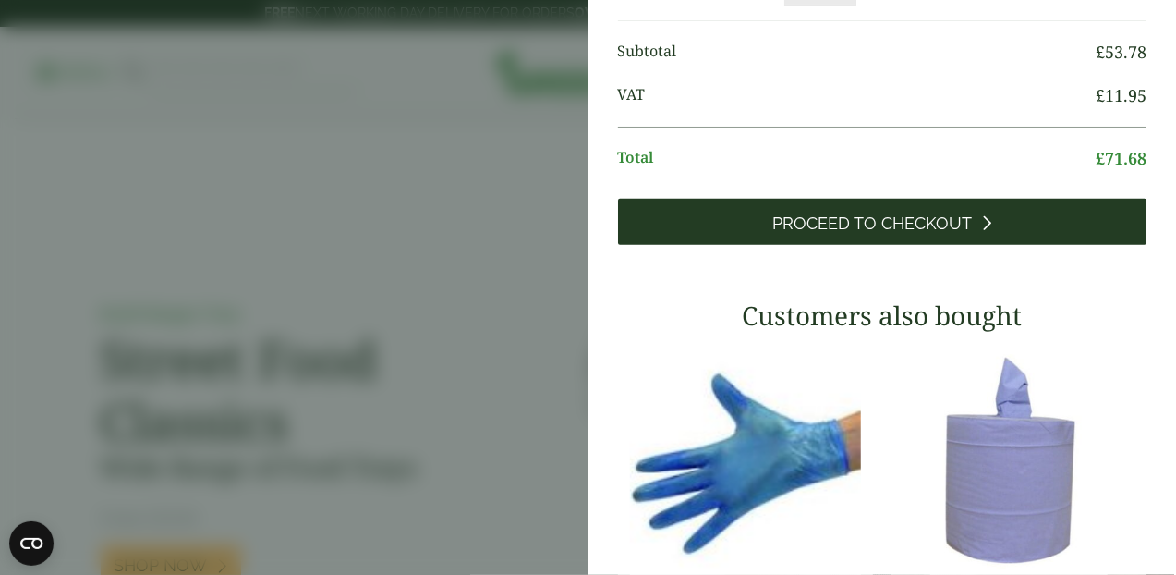
click at [768, 245] on link "Proceed to Checkout" at bounding box center [883, 222] width 530 height 46
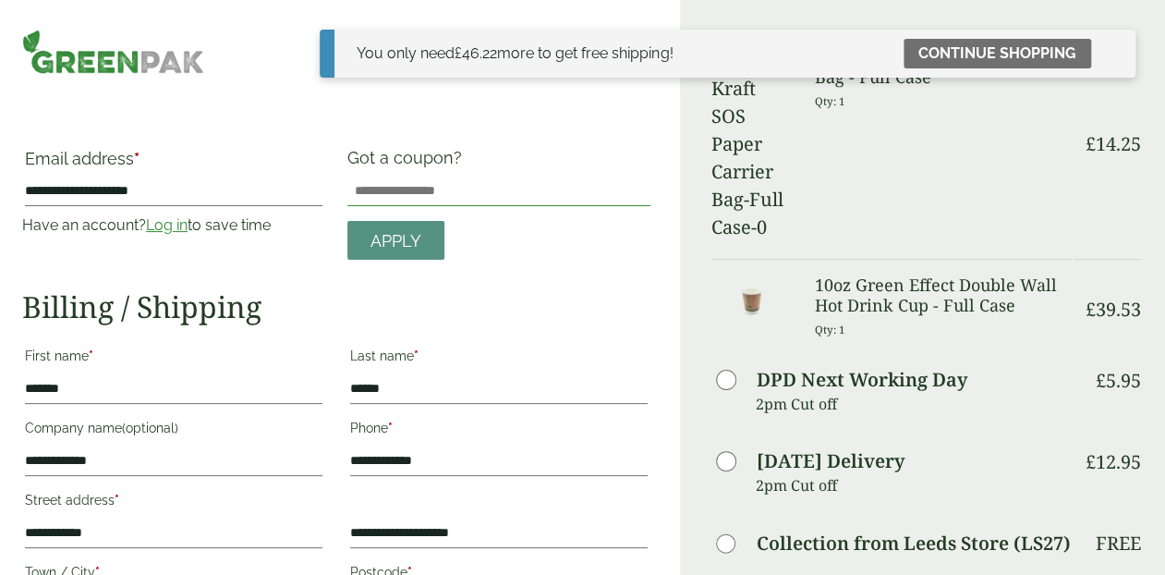
click at [446, 197] on input "Got a coupon?" at bounding box center [498, 192] width 303 height 30
click at [447, 192] on input "Got a coupon?" at bounding box center [498, 192] width 303 height 30
click at [422, 228] on link "Apply" at bounding box center [395, 241] width 97 height 40
click at [433, 197] on input "Got a coupon?" at bounding box center [498, 192] width 303 height 30
type input "*"
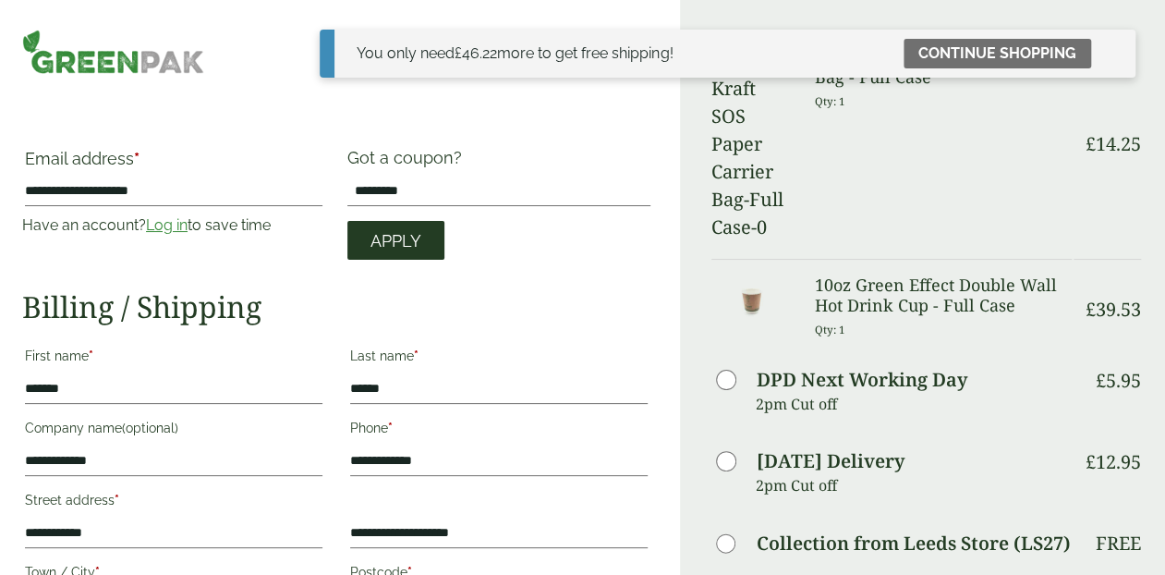
click at [396, 238] on span "Apply" at bounding box center [396, 241] width 51 height 20
click at [452, 185] on input "*********" at bounding box center [498, 192] width 303 height 30
type input "*********"
click at [413, 232] on span "Apply" at bounding box center [396, 241] width 51 height 20
click at [408, 175] on label "Got a coupon?" at bounding box center [408, 162] width 122 height 29
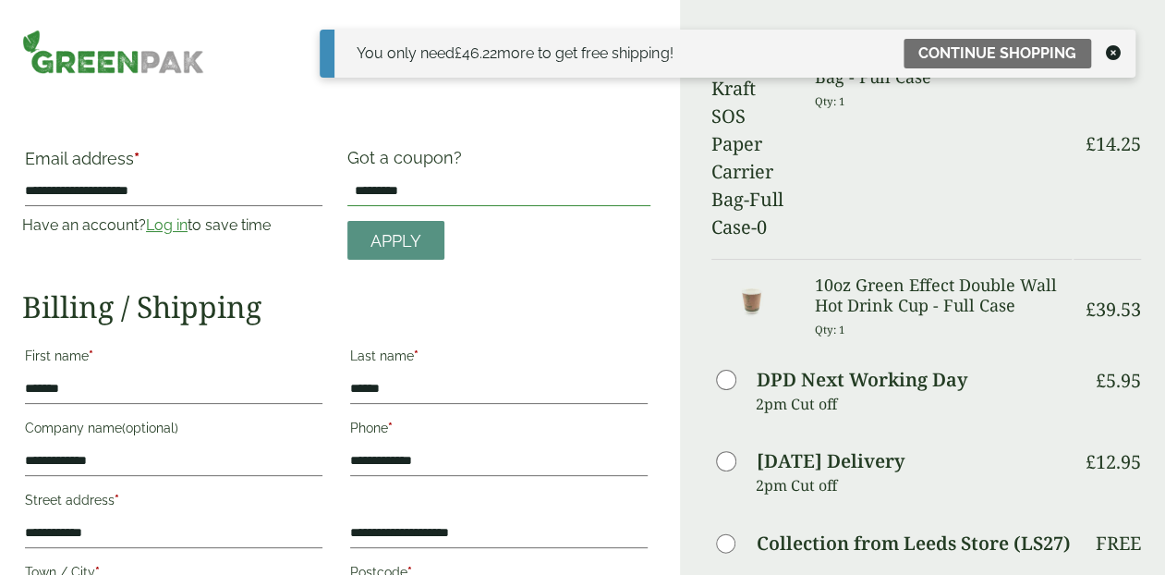
click at [408, 177] on input "*********" at bounding box center [498, 192] width 303 height 30
drag, startPoint x: 429, startPoint y: 189, endPoint x: 322, endPoint y: 191, distance: 107.2
click at [322, 191] on div "**********" at bounding box center [336, 204] width 651 height 113
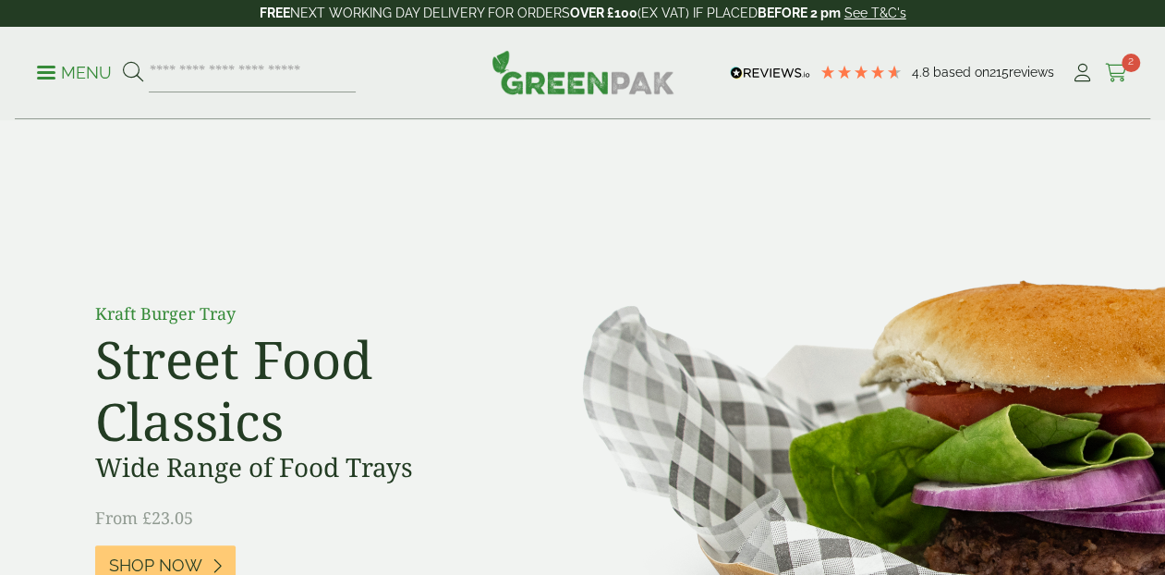
click at [1126, 71] on icon at bounding box center [1116, 73] width 23 height 18
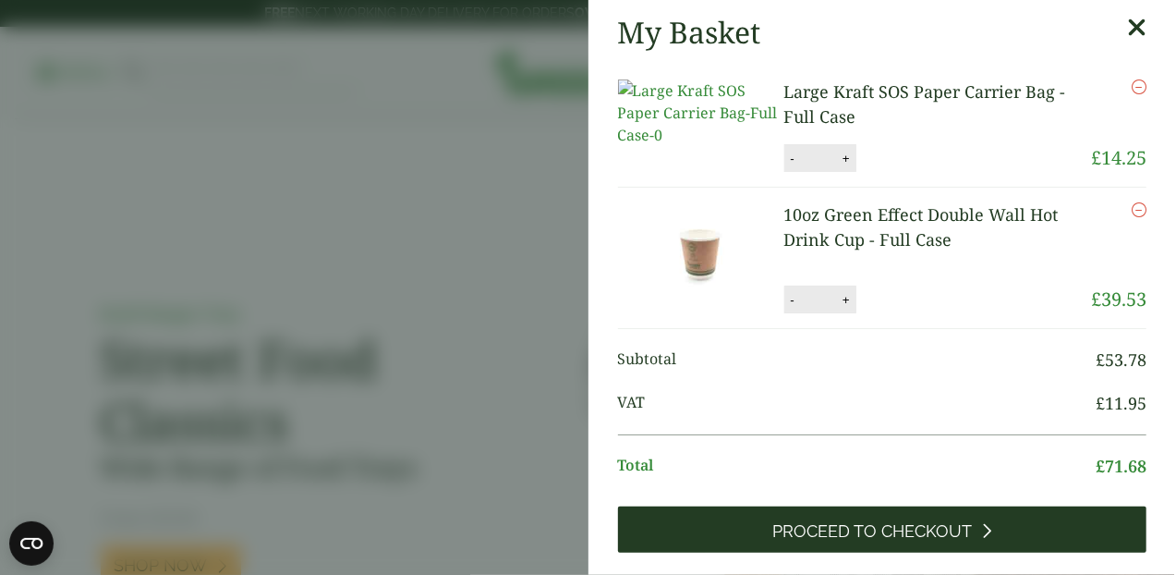
click at [908, 542] on span "Proceed to Checkout" at bounding box center [873, 531] width 200 height 20
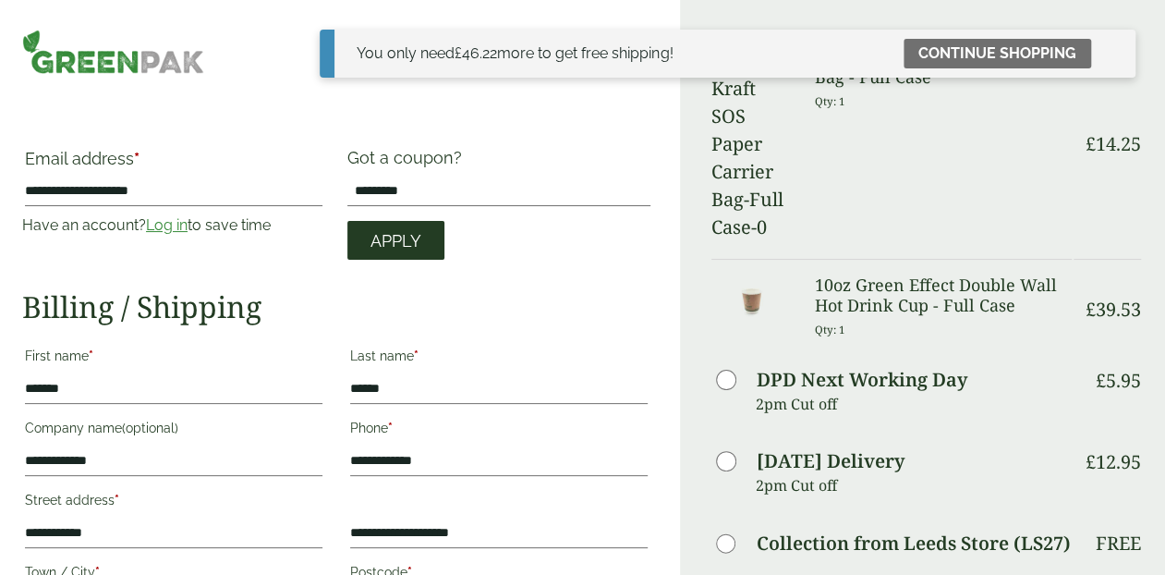
click at [427, 243] on link "Apply" at bounding box center [395, 241] width 97 height 40
click at [396, 243] on span "Apply" at bounding box center [396, 241] width 51 height 20
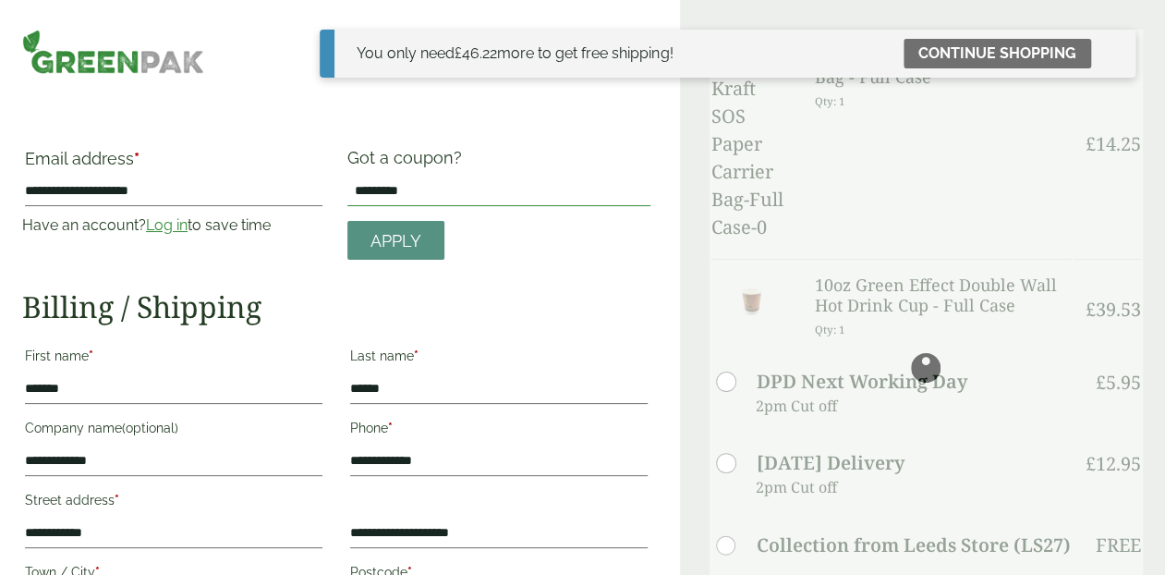
click at [442, 192] on input "*********" at bounding box center [498, 192] width 303 height 30
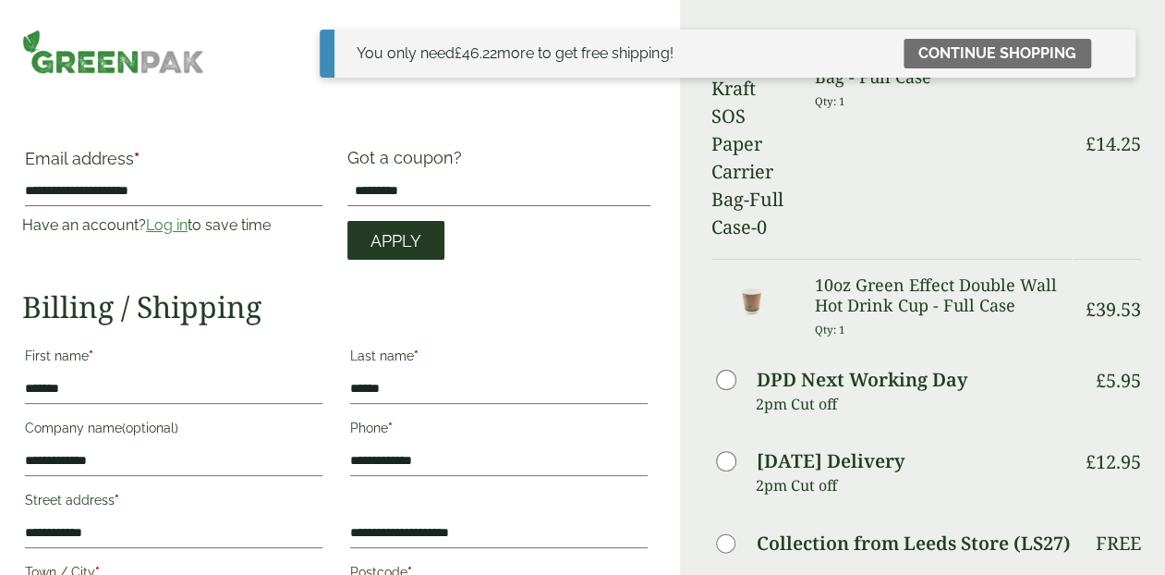
click at [419, 224] on link "Apply" at bounding box center [395, 241] width 97 height 40
click at [452, 189] on input "*********" at bounding box center [498, 192] width 303 height 30
type input "********"
click at [399, 255] on link "Apply" at bounding box center [395, 241] width 97 height 40
click at [391, 256] on link "Apply" at bounding box center [395, 241] width 97 height 40
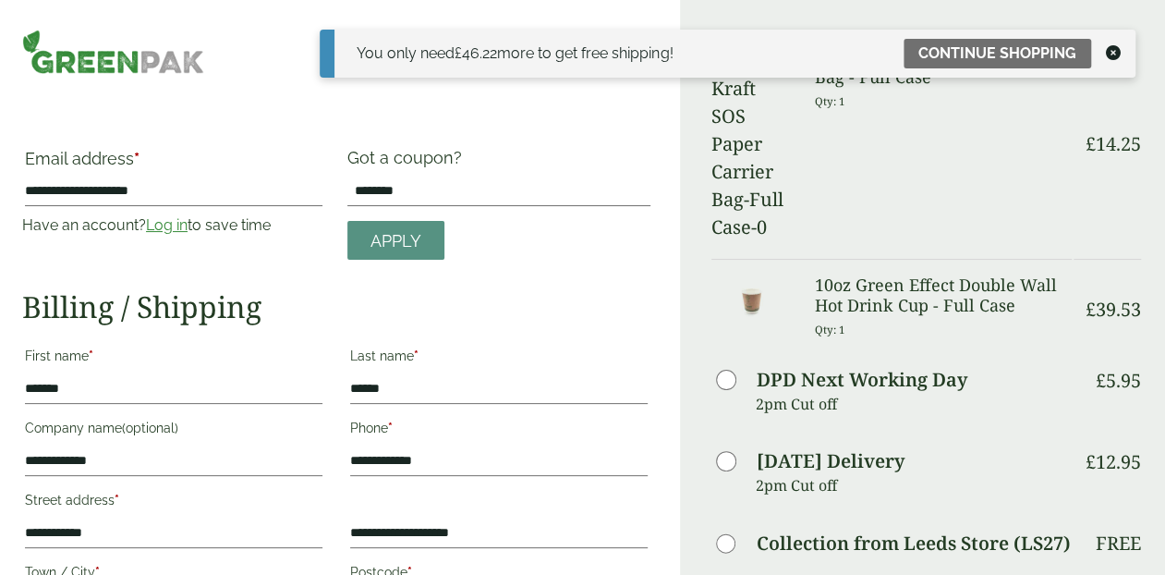
click at [1106, 53] on icon at bounding box center [1113, 52] width 15 height 15
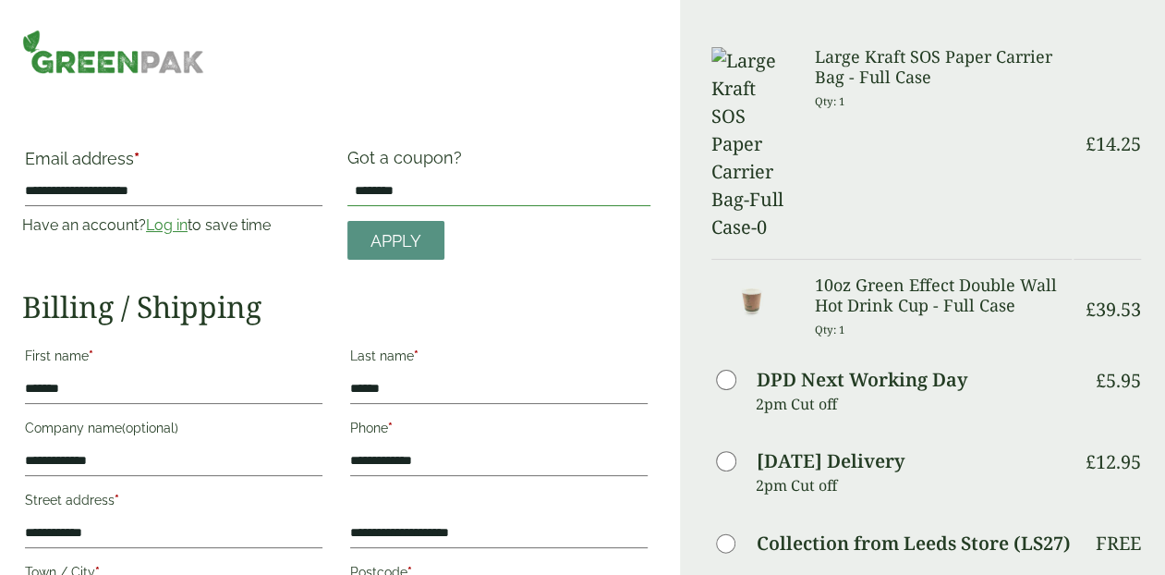
drag, startPoint x: 458, startPoint y: 193, endPoint x: 216, endPoint y: 188, distance: 242.2
click at [214, 189] on div "**********" at bounding box center [336, 204] width 651 height 113
click at [457, 143] on div "**********" at bounding box center [340, 576] width 680 height 1152
